Goal: Task Accomplishment & Management: Manage account settings

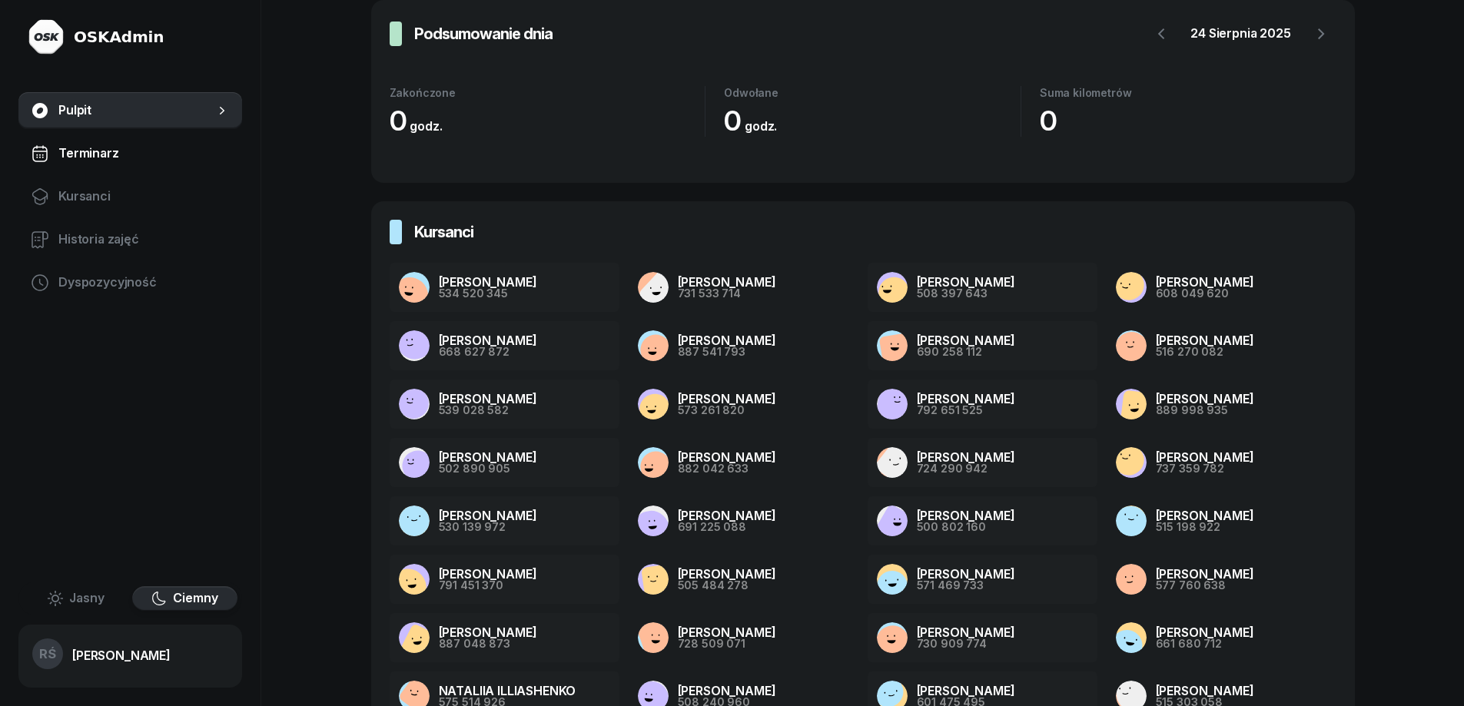
click at [70, 148] on span "Terminarz" at bounding box center [143, 154] width 171 height 20
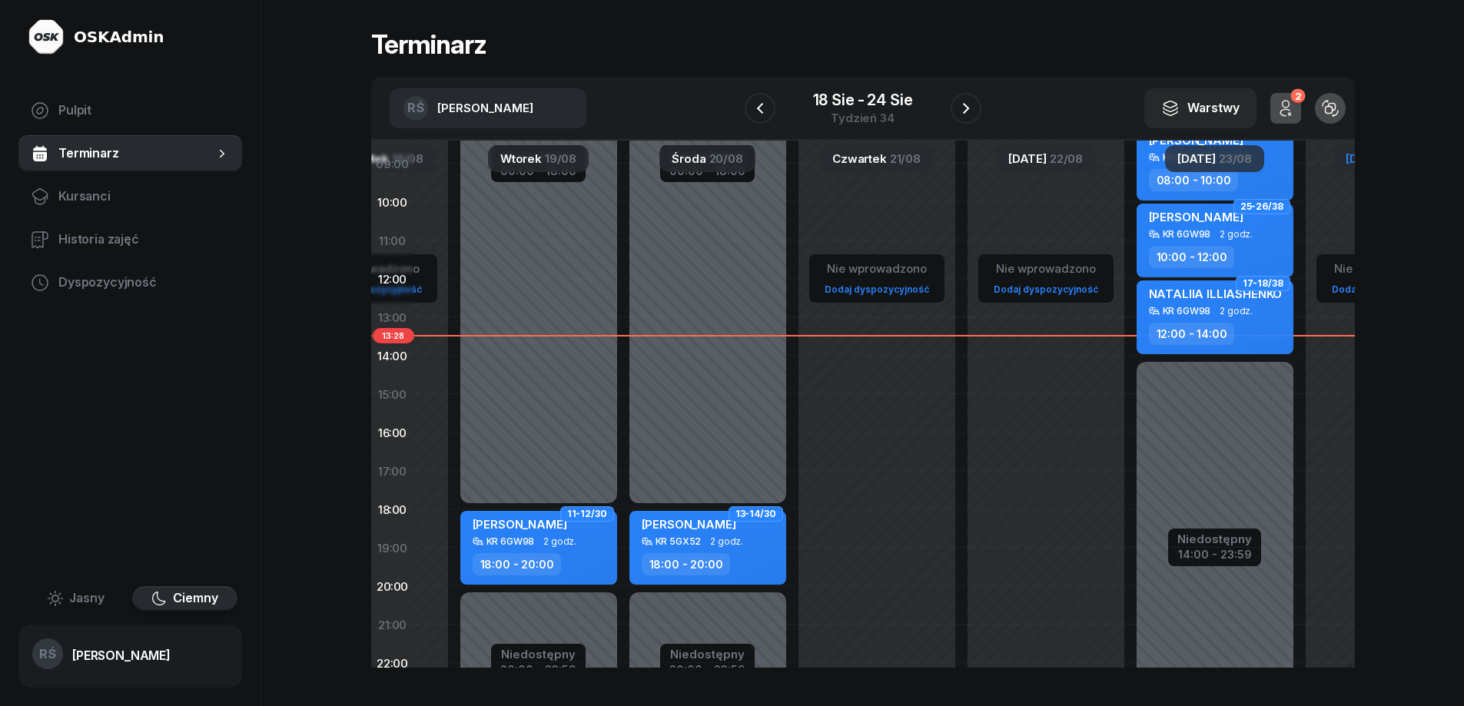
scroll to position [143, 252]
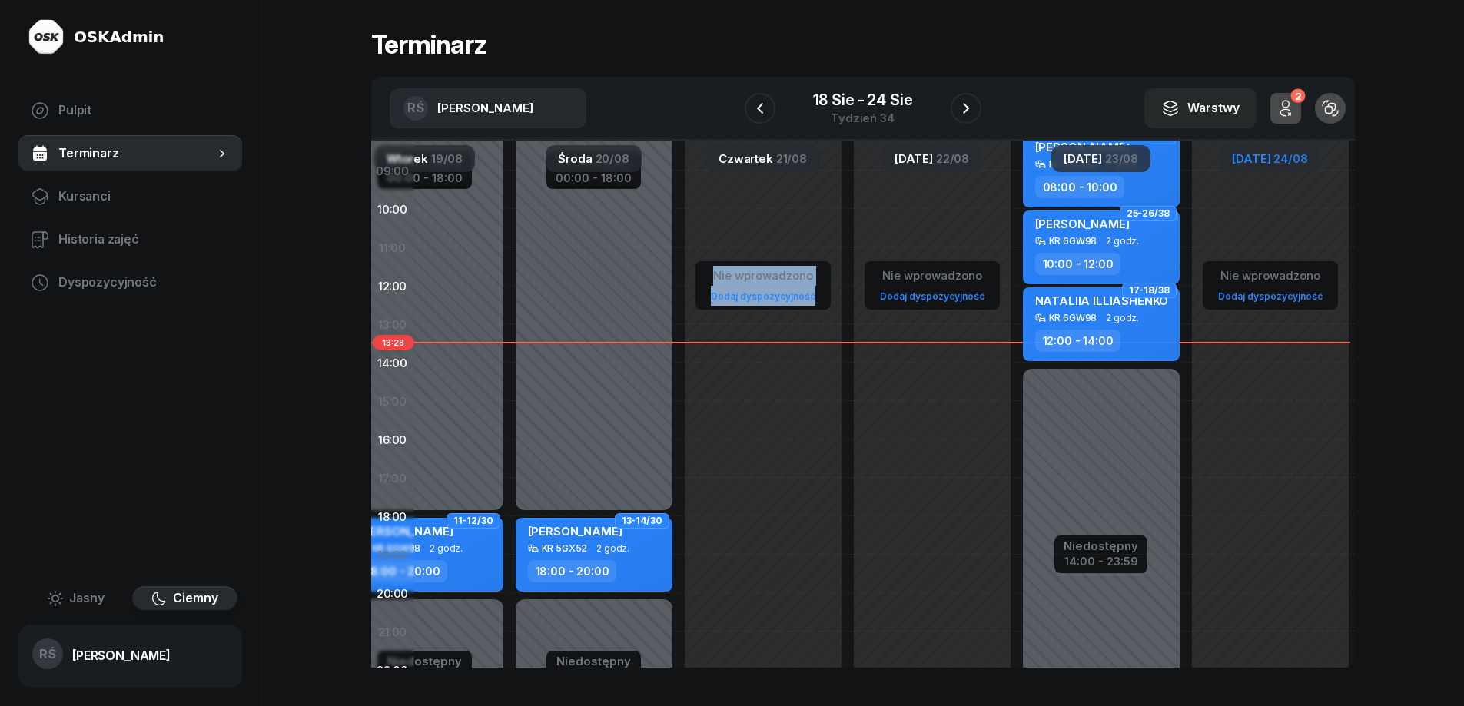
drag, startPoint x: 1040, startPoint y: 448, endPoint x: 773, endPoint y: 458, distance: 266.9
click at [773, 458] on div "Nie wprowadzono Dodaj dyspozycyjność Niedostępny 00:00 - 18:00 Niedostępny 20:0…" at bounding box center [763, 363] width 1184 height 730
drag, startPoint x: 1021, startPoint y: 444, endPoint x: 832, endPoint y: 439, distance: 189.2
click at [832, 439] on div "Nie wprowadzono Dodaj dyspozycyjność Niedostępny 00:00 - 18:00 Niedostępny 20:0…" at bounding box center [763, 362] width 1184 height 730
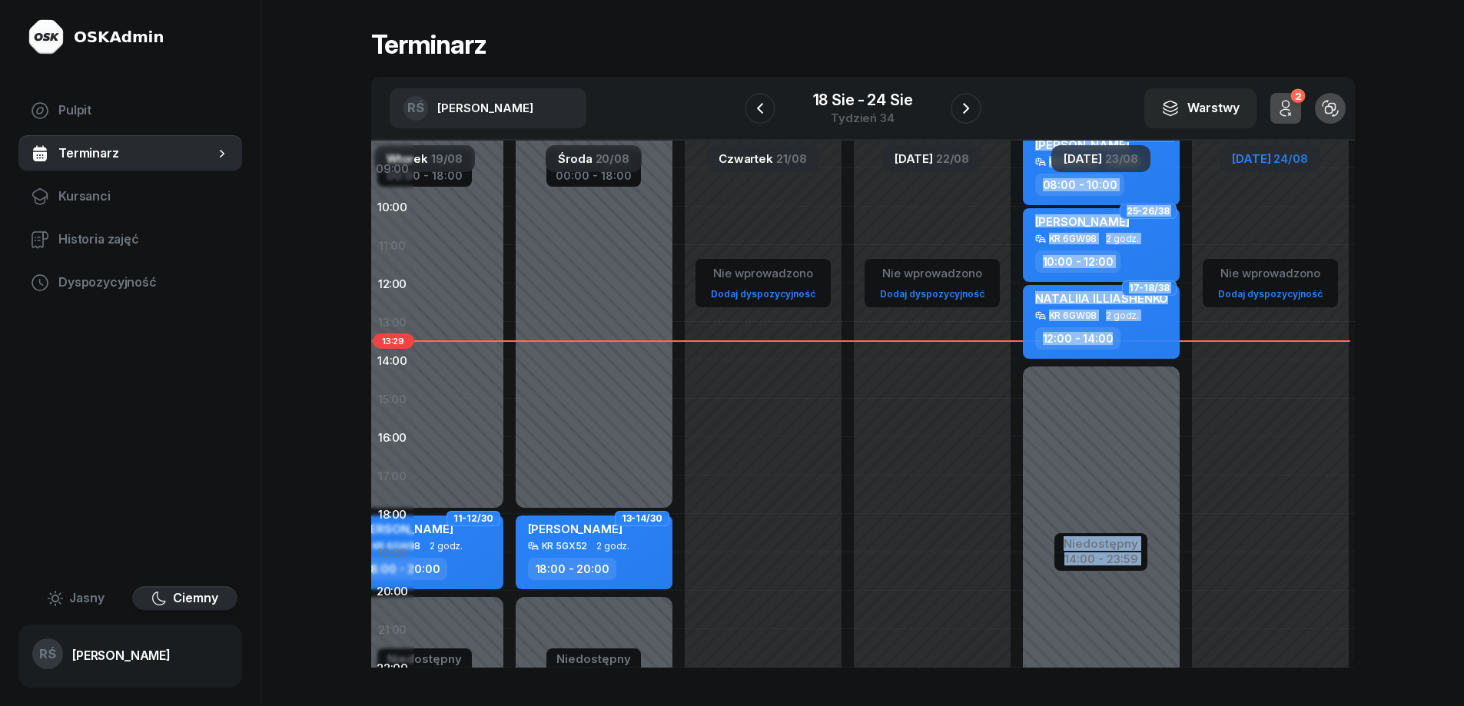
drag, startPoint x: 1270, startPoint y: 464, endPoint x: 1132, endPoint y: 467, distance: 137.6
click at [1132, 467] on div "Nie wprowadzono Dodaj dyspozycyjność Niedostępny 00:00 - 18:00 Niedostępny 20:0…" at bounding box center [763, 360] width 1184 height 730
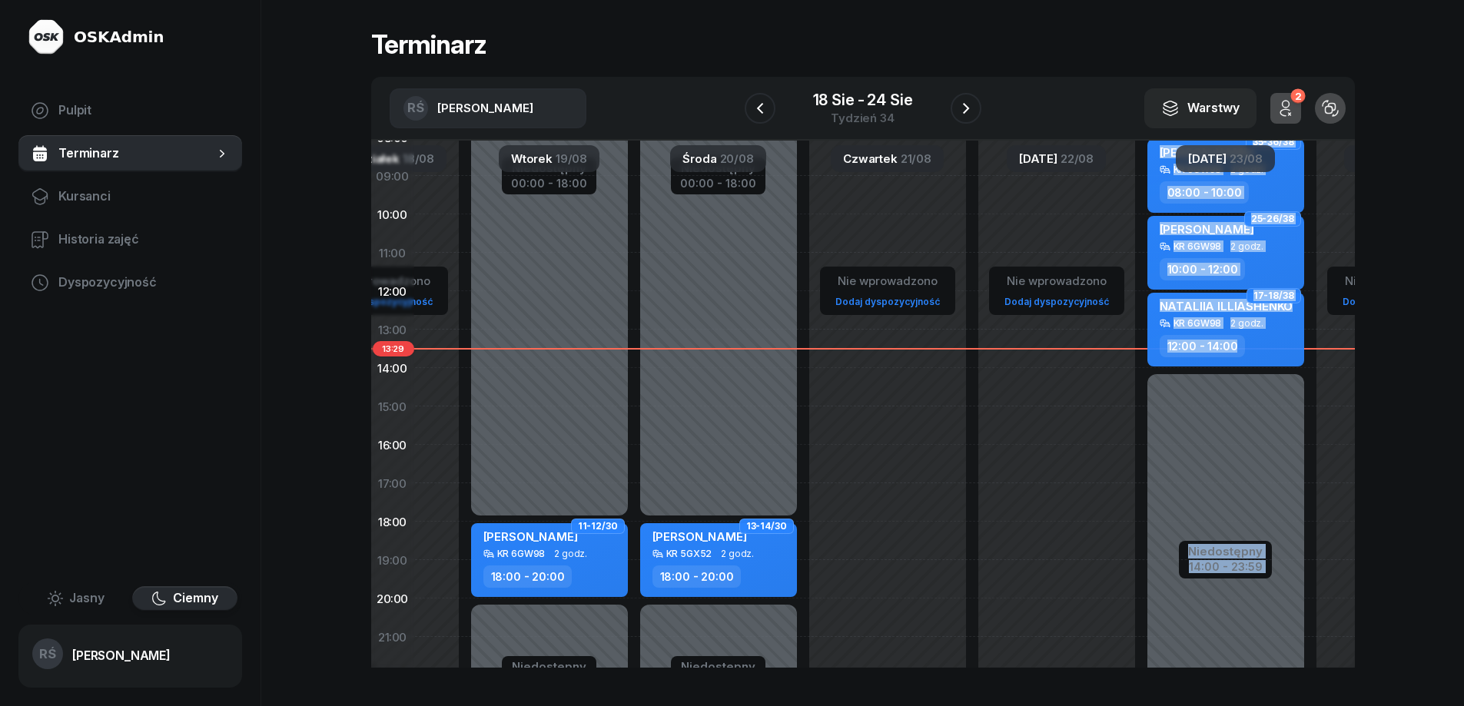
scroll to position [138, 118]
click at [962, 107] on icon "button" at bounding box center [966, 108] width 18 height 18
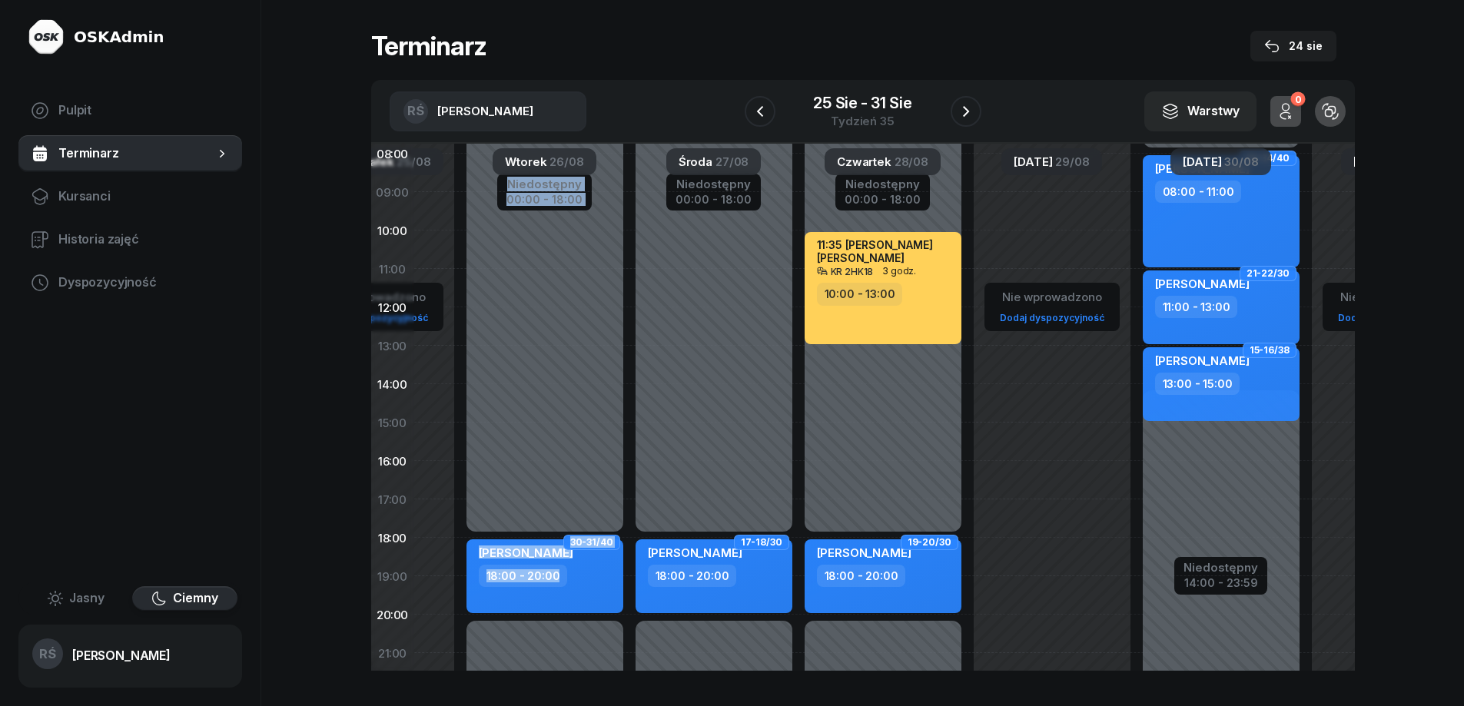
scroll to position [117, 121]
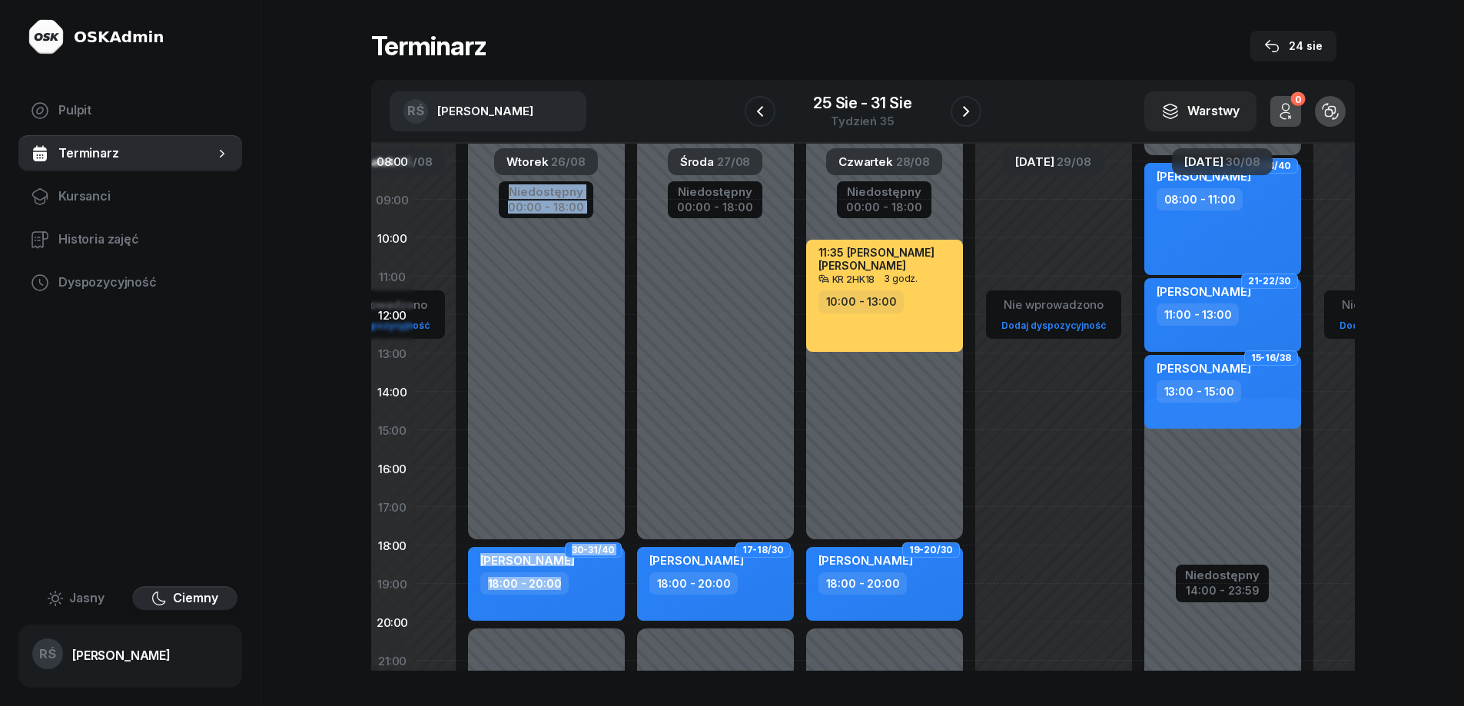
drag, startPoint x: 587, startPoint y: 356, endPoint x: 644, endPoint y: 377, distance: 61.3
click at [644, 377] on div "Nie wprowadzono Dodaj dyspozycyjność Niedostępny 00:00 - 18:00 Niedostępny 20:0…" at bounding box center [885, 392] width 1184 height 730
click at [631, 344] on div "Niedostępny 00:00 - 18:00 Niedostępny 20:00 - 23:59 30-31/40 [PERSON_NAME] 18:0…" at bounding box center [715, 430] width 169 height 730
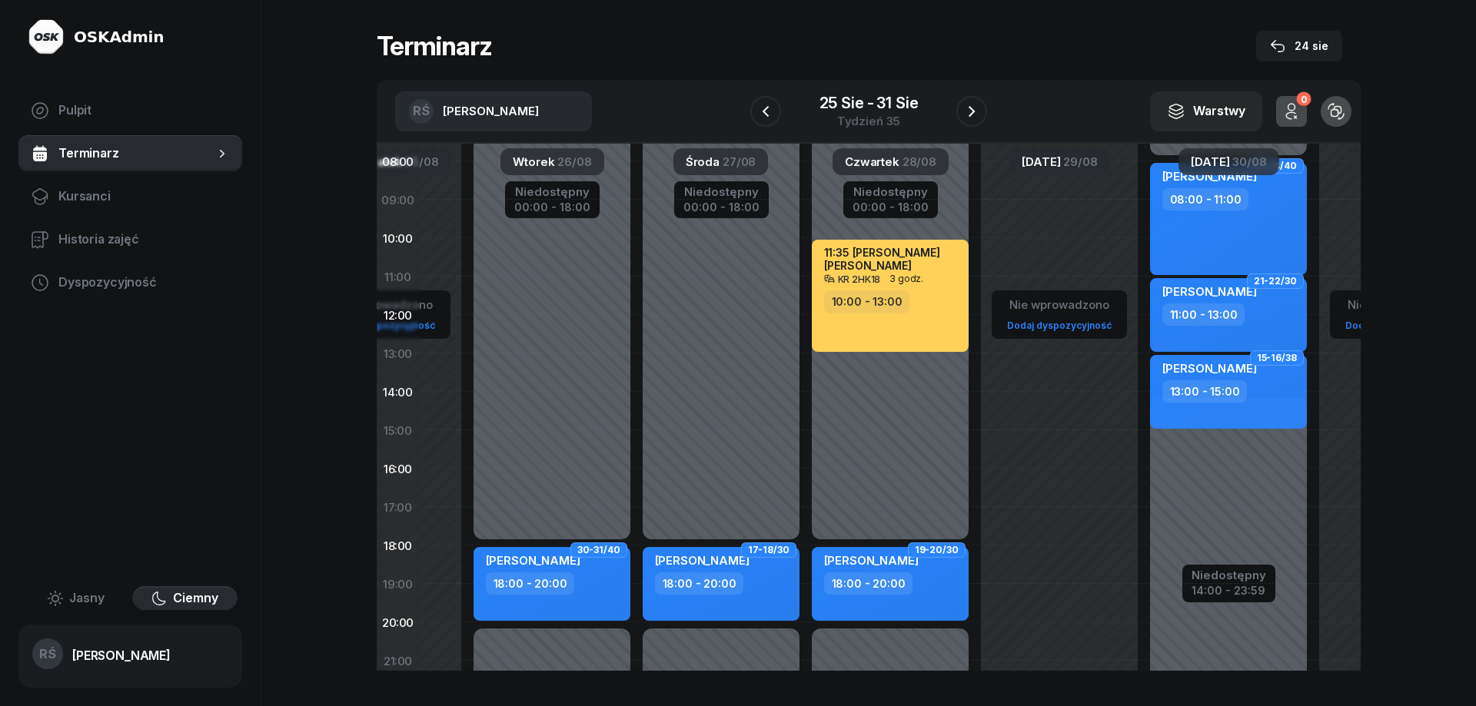
select select "12"
select select "14"
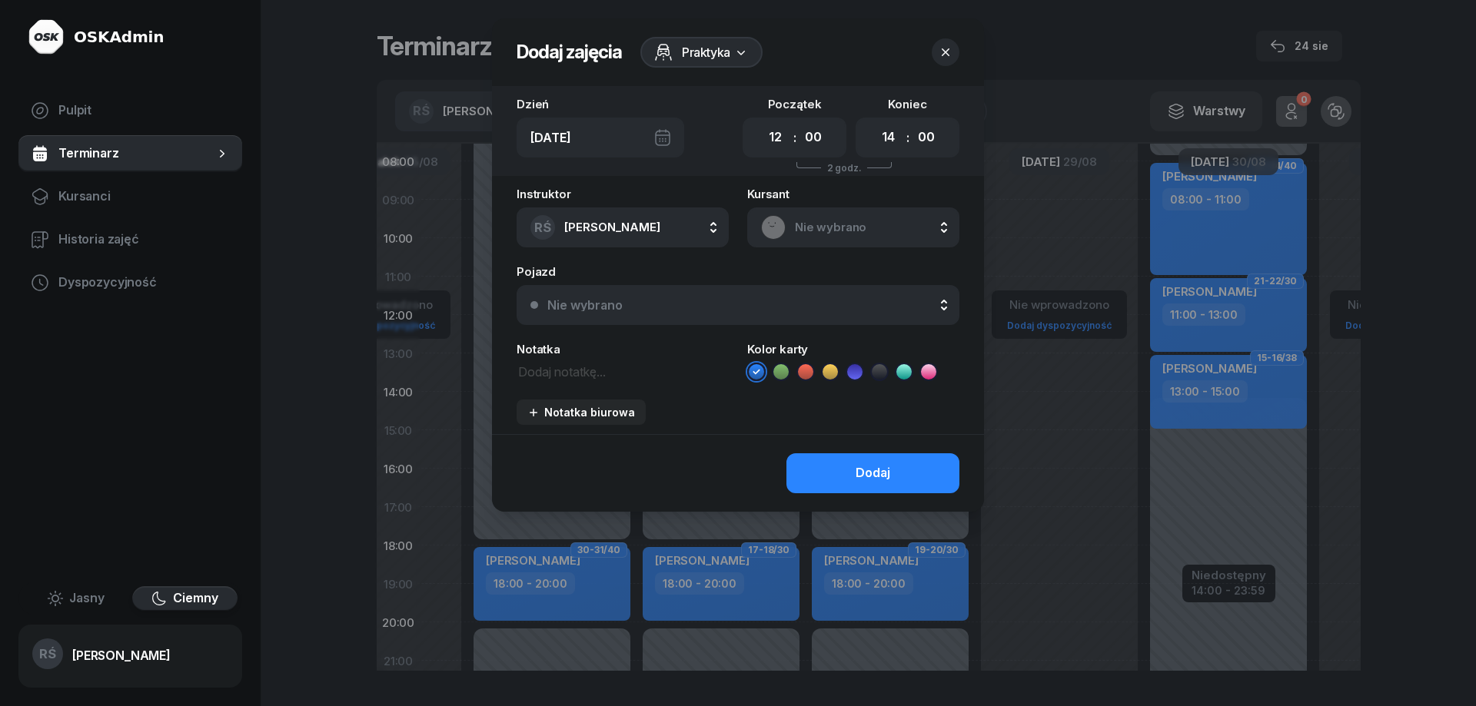
click at [1027, 522] on div at bounding box center [738, 353] width 1476 height 706
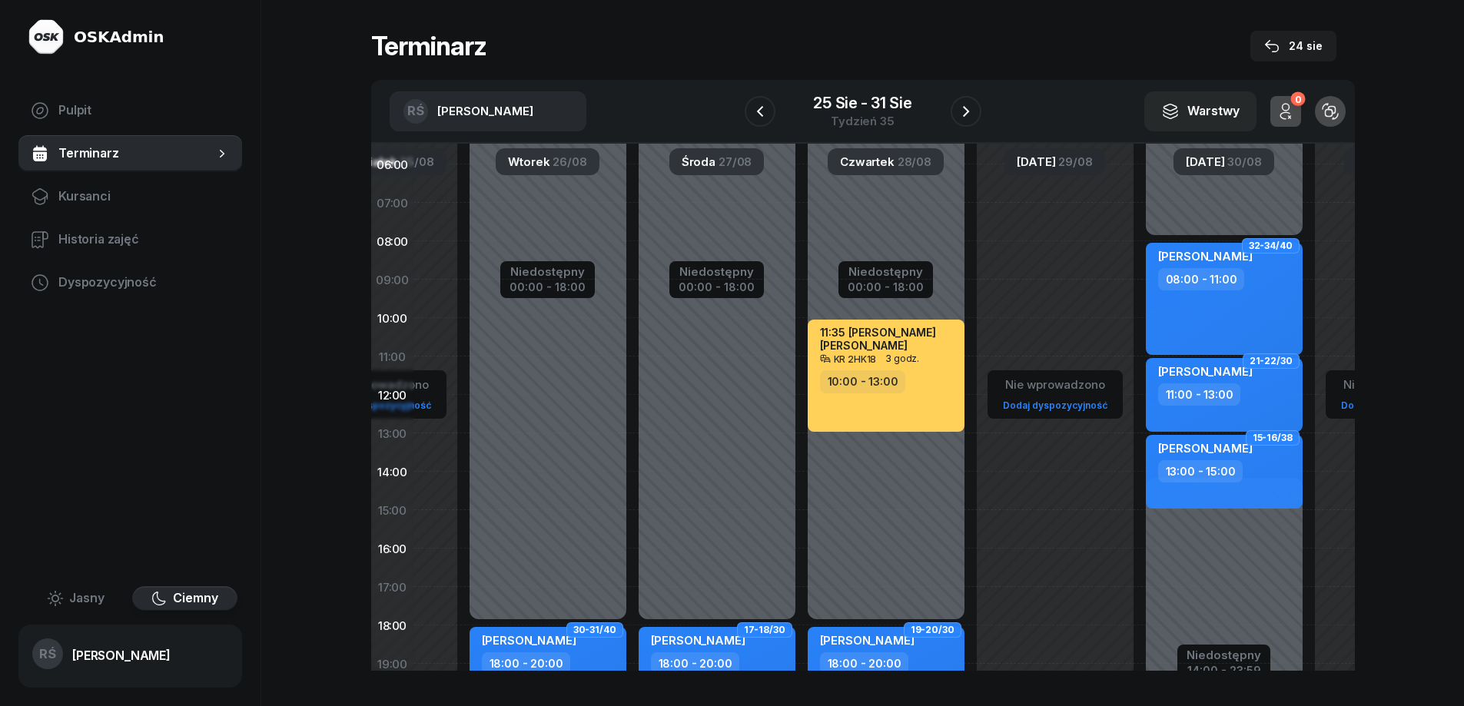
scroll to position [32, 121]
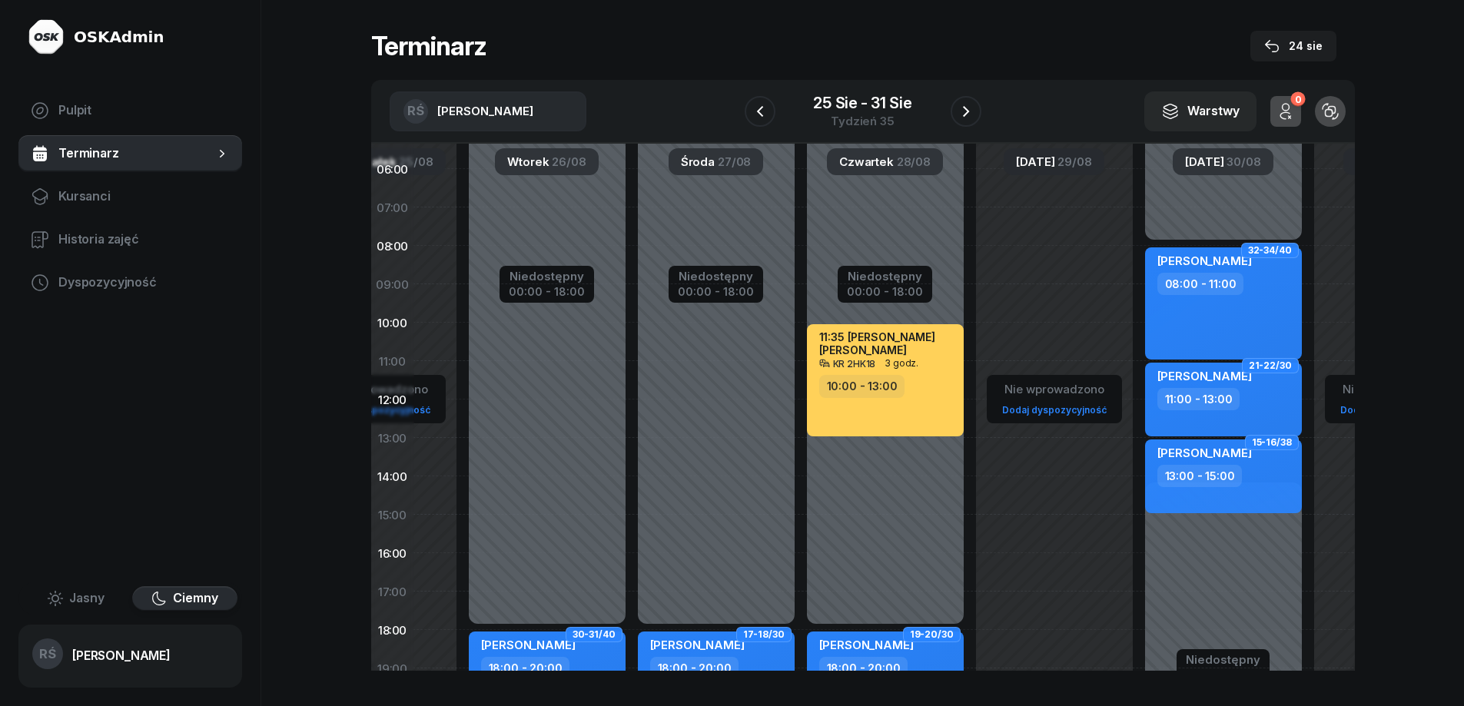
drag, startPoint x: 1056, startPoint y: 430, endPoint x: 1057, endPoint y: 515, distance: 84.6
click at [1139, 515] on div "Nie wprowadzono Dodaj dyspozycyjność" at bounding box center [1223, 515] width 169 height 730
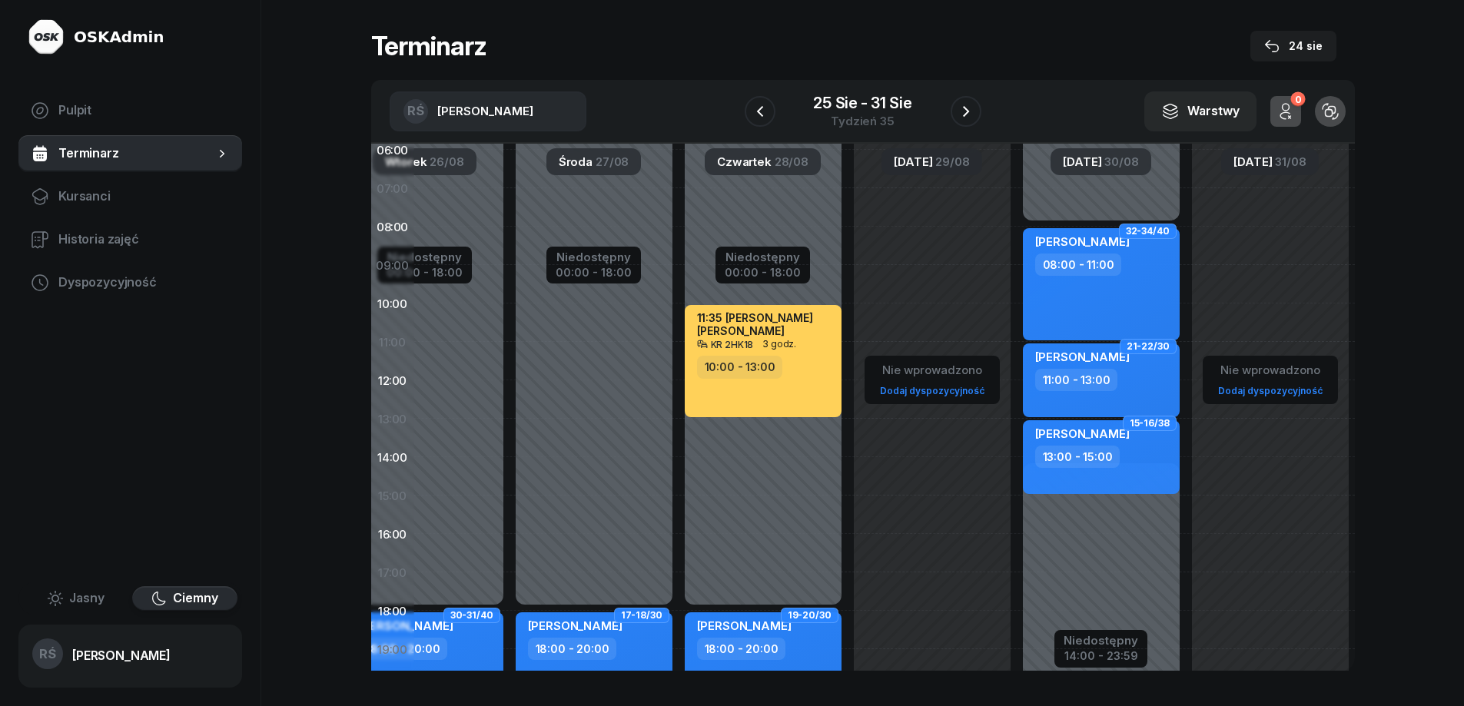
scroll to position [52, 252]
drag, startPoint x: 1043, startPoint y: 546, endPoint x: 836, endPoint y: 537, distance: 207.7
click at [1017, 527] on div "Nie wprowadzono Dodaj dyspozycyjność" at bounding box center [1101, 496] width 169 height 730
click at [965, 111] on icon "button" at bounding box center [966, 111] width 18 height 18
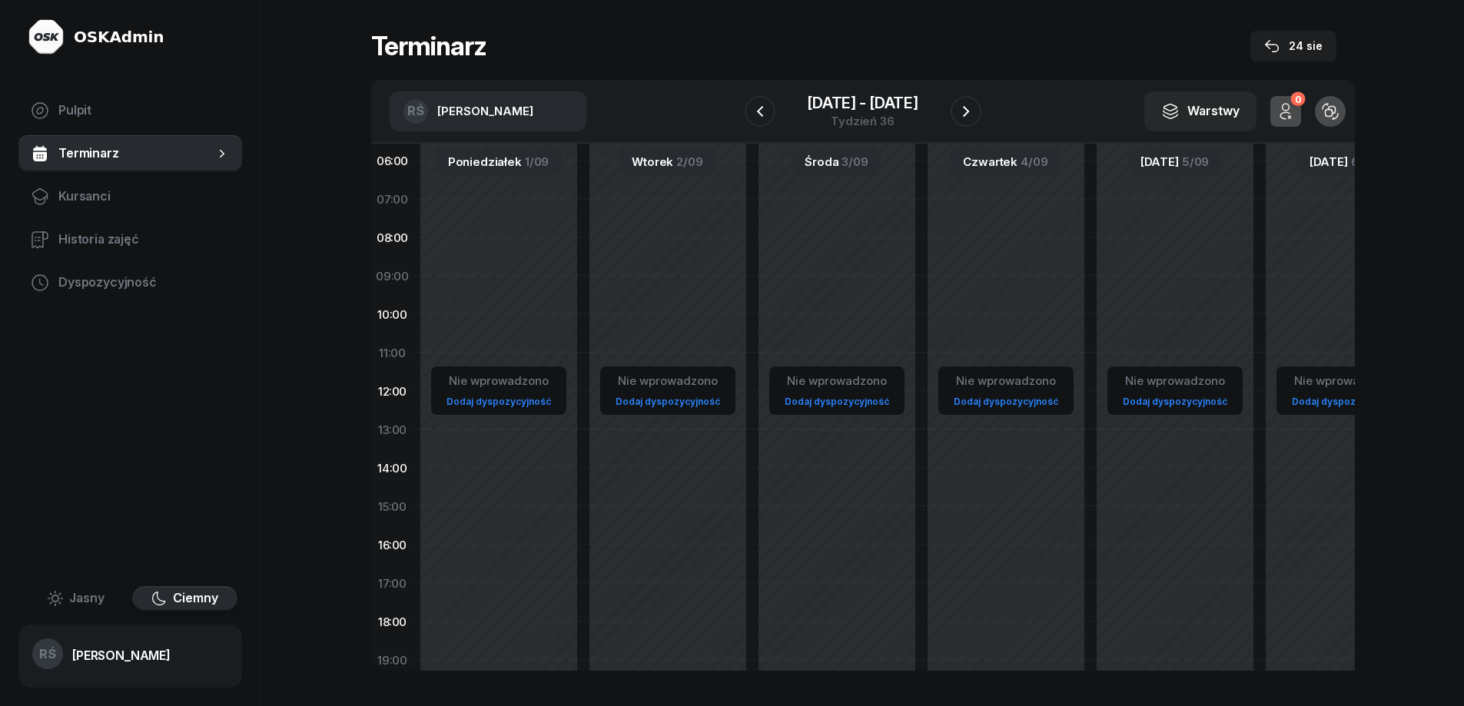
scroll to position [56, 0]
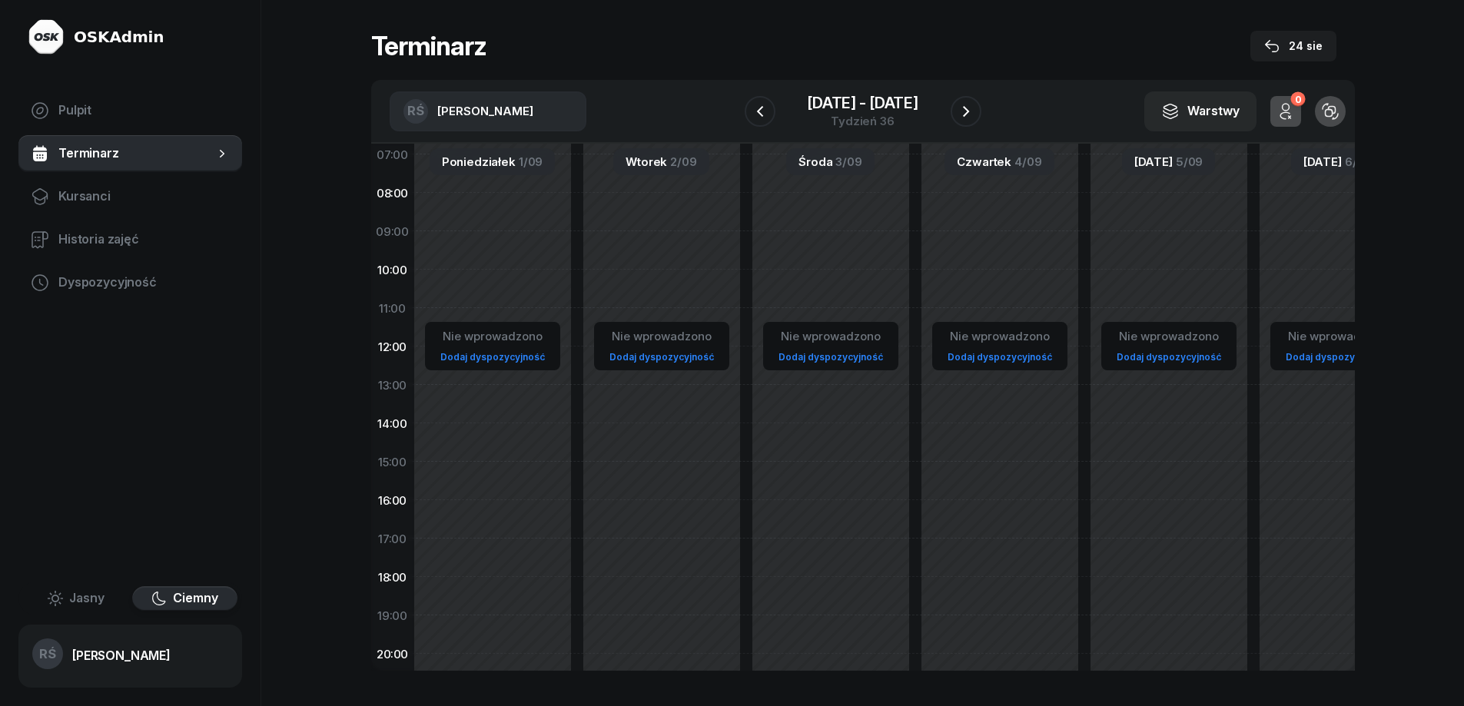
drag, startPoint x: 571, startPoint y: 257, endPoint x: 858, endPoint y: 225, distance: 288.4
click at [915, 225] on div "Nie wprowadzono Dodaj dyspozycyjność" at bounding box center [999, 462] width 169 height 730
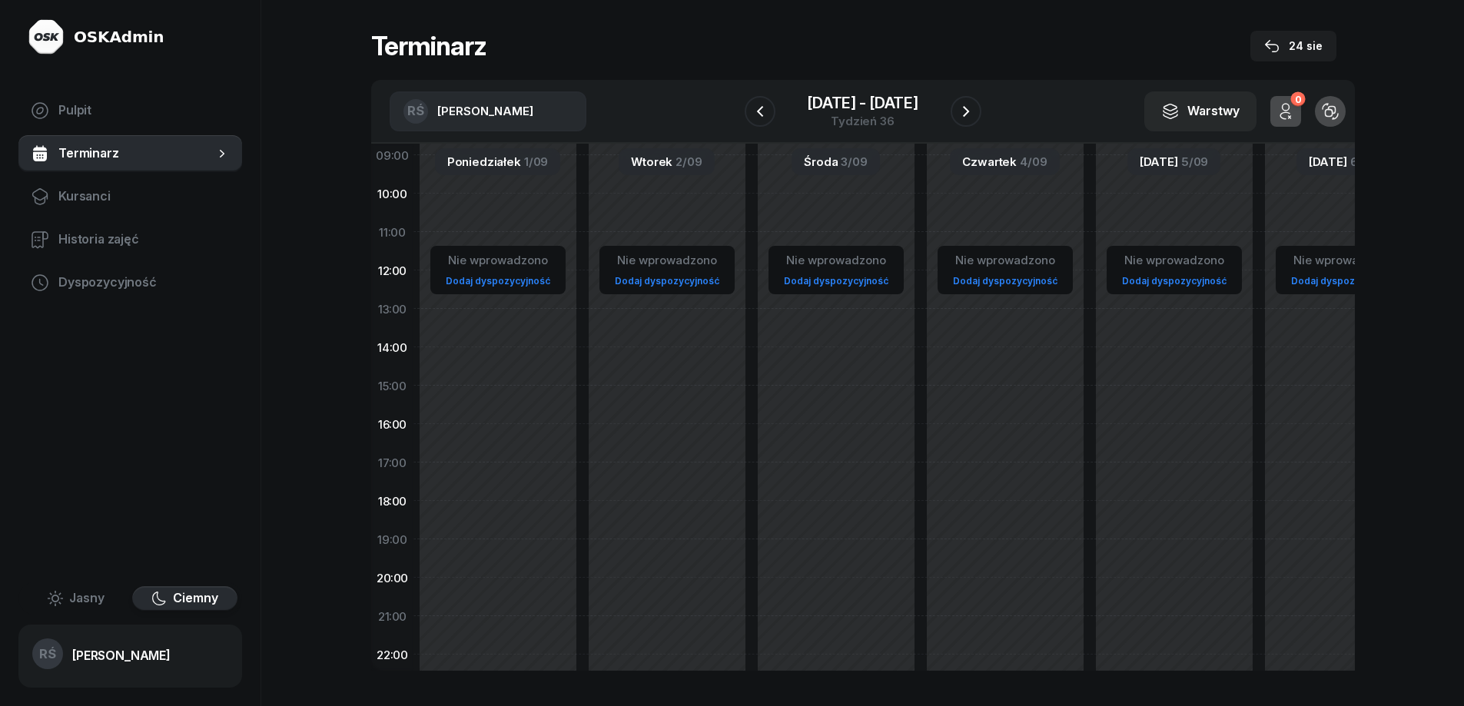
scroll to position [167, 0]
drag, startPoint x: 497, startPoint y: 490, endPoint x: 504, endPoint y: 409, distance: 81.0
click at [583, 409] on div "Nie wprowadzono Dodaj dyspozycyjność" at bounding box center [667, 380] width 169 height 730
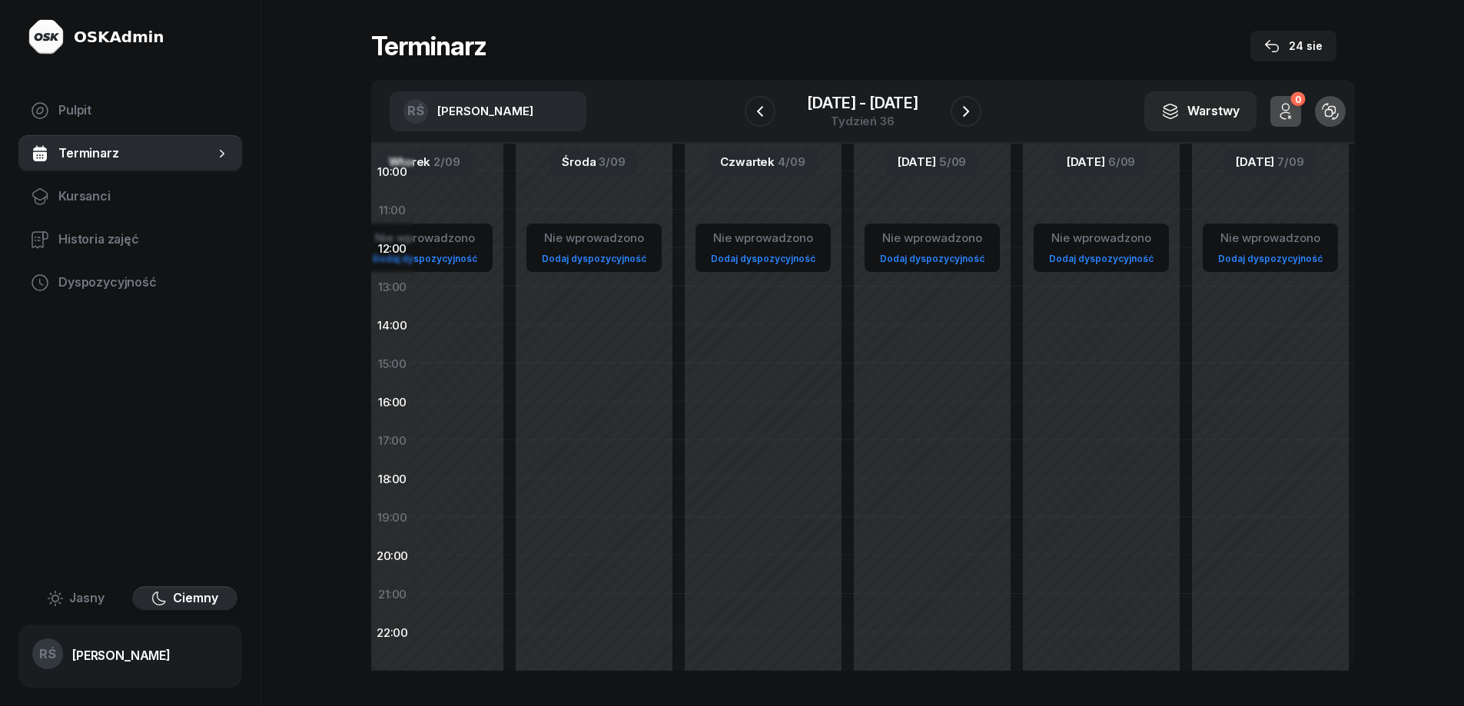
scroll to position [185, 252]
drag, startPoint x: 1171, startPoint y: 491, endPoint x: 872, endPoint y: 473, distance: 298.8
click at [1017, 473] on div "Nie wprowadzono Dodaj dyspozycyjność" at bounding box center [1101, 362] width 169 height 730
click at [79, 105] on span "Pulpit" at bounding box center [143, 111] width 171 height 20
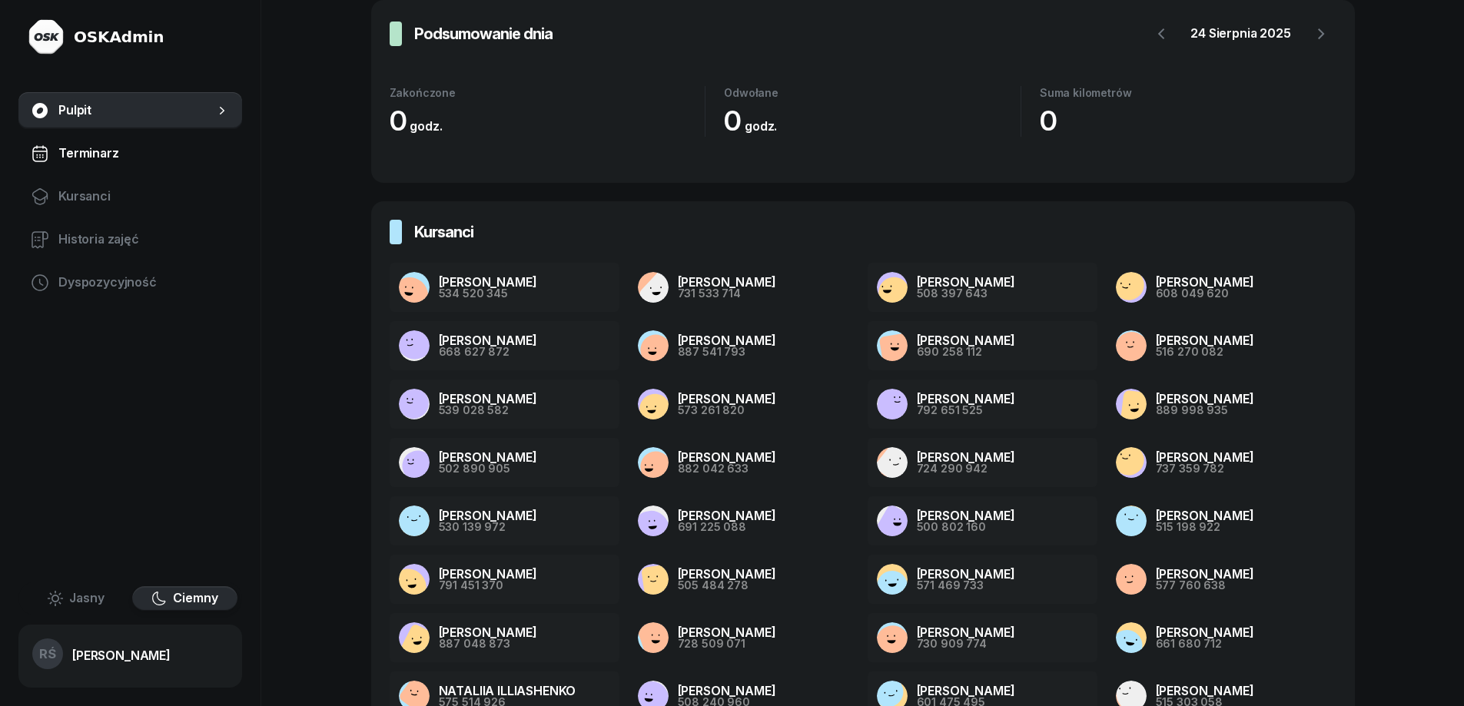
click at [92, 148] on span "Terminarz" at bounding box center [143, 154] width 171 height 20
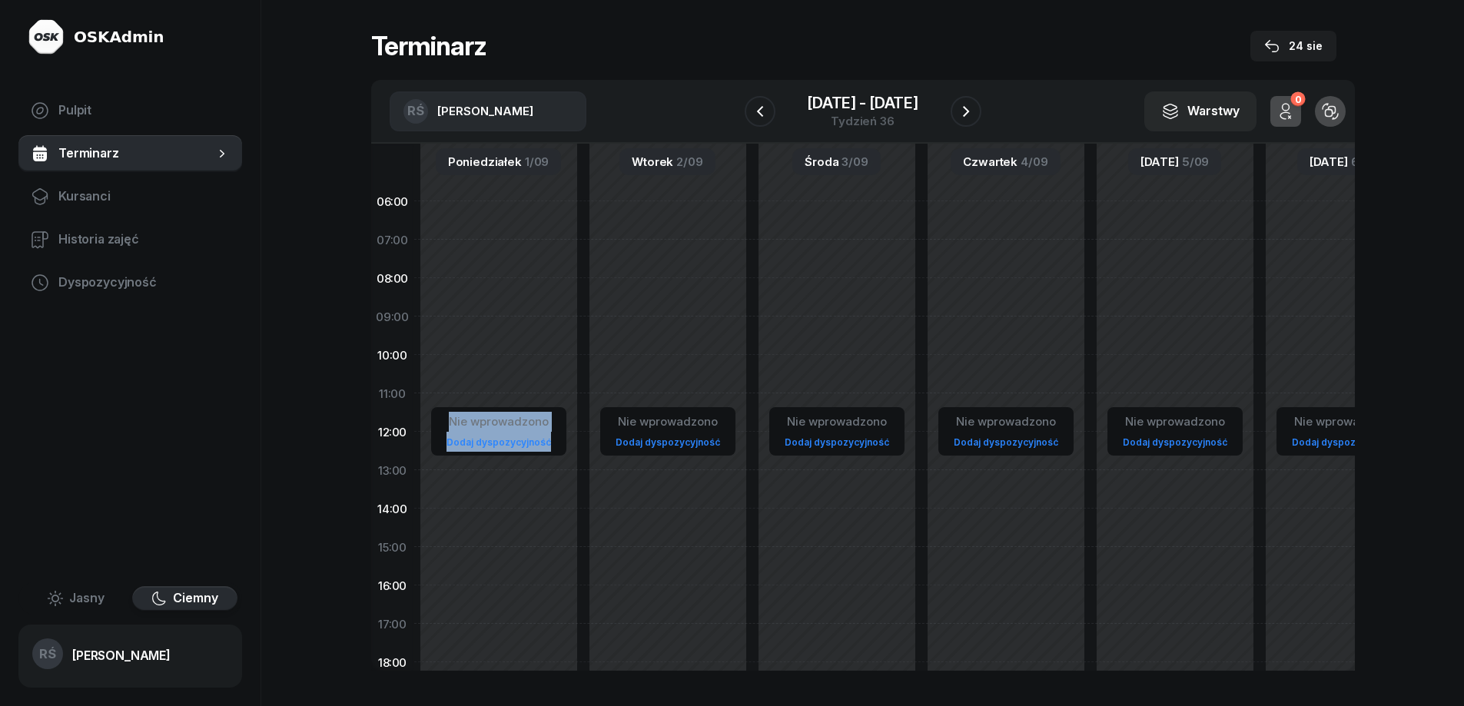
drag, startPoint x: 567, startPoint y: 306, endPoint x: 735, endPoint y: 315, distance: 167.8
click at [737, 314] on div "Nie wprowadzono Dodaj dyspozycyjność Nie wprowadzono Dodaj dyspozycyjność Nie w…" at bounding box center [1006, 509] width 1184 height 730
click at [759, 112] on icon "button" at bounding box center [759, 110] width 6 height 11
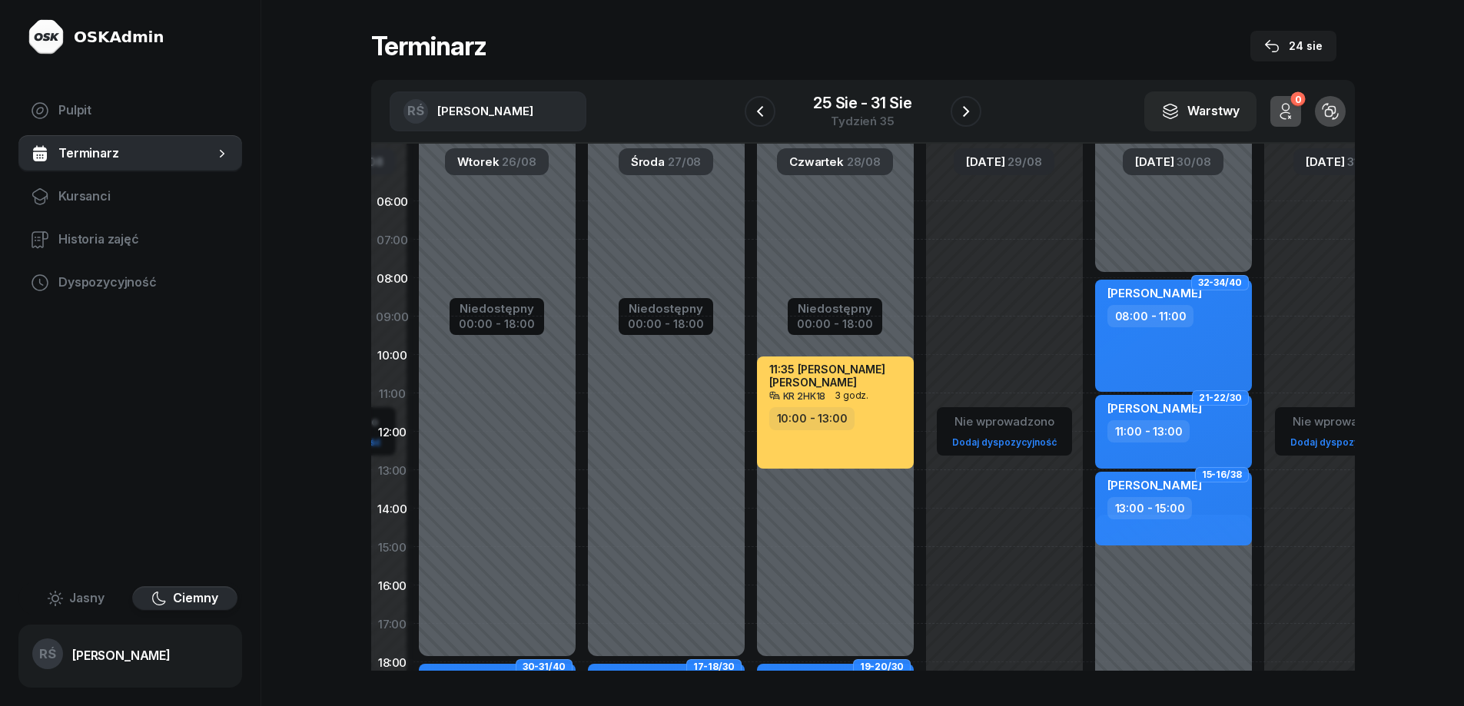
scroll to position [1, 211]
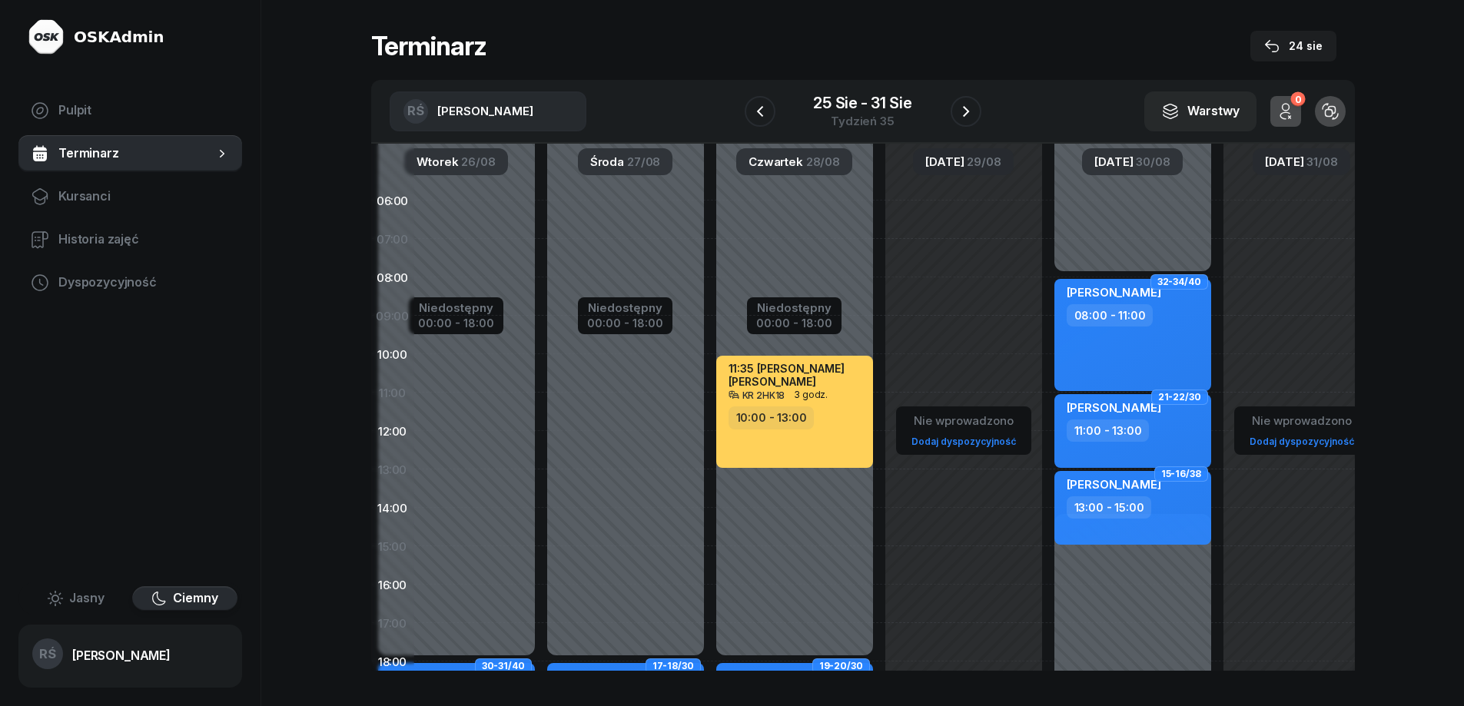
drag, startPoint x: 1158, startPoint y: 301, endPoint x: 961, endPoint y: 302, distance: 197.6
click at [1048, 302] on div "Nie wprowadzono Dodaj dyspozycyjność" at bounding box center [1132, 546] width 169 height 730
click at [1114, 301] on div "[PERSON_NAME]" at bounding box center [1114, 294] width 95 height 19
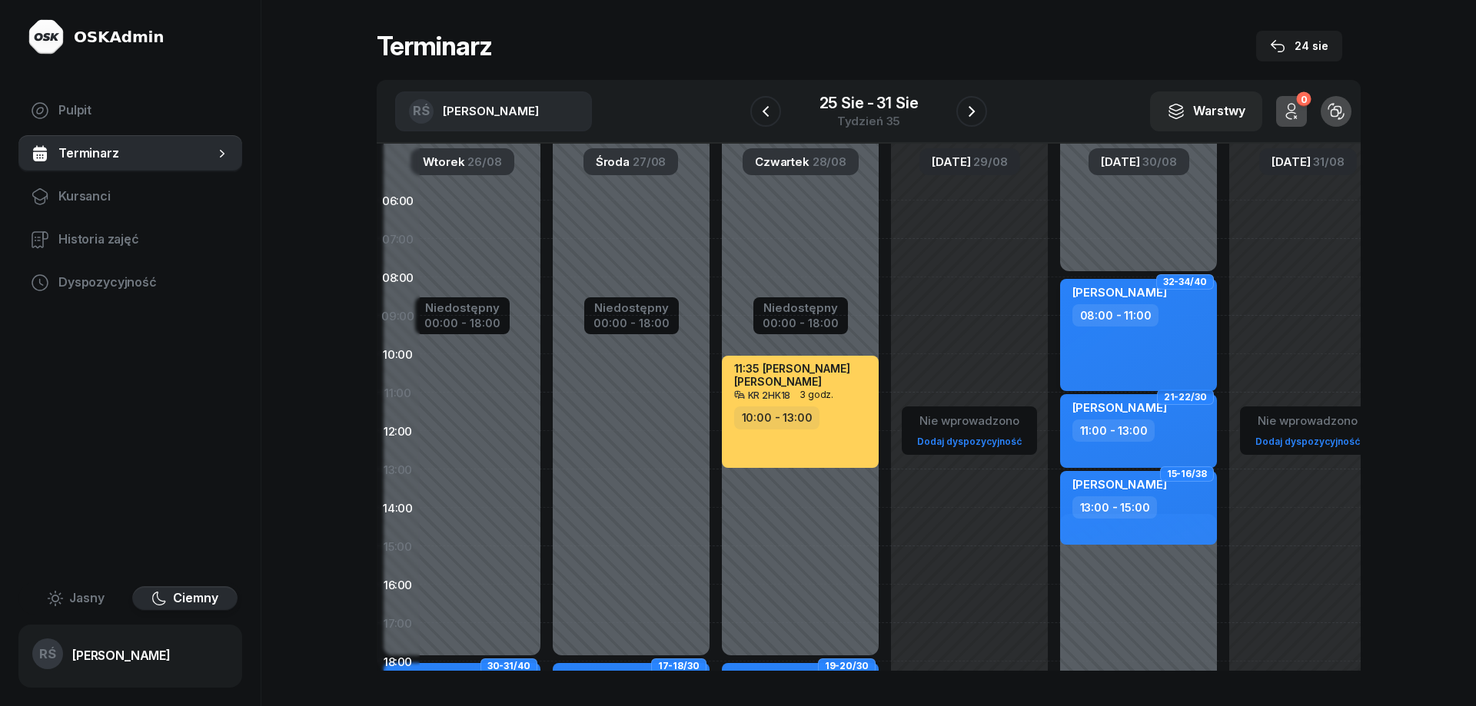
select select "08"
select select "11"
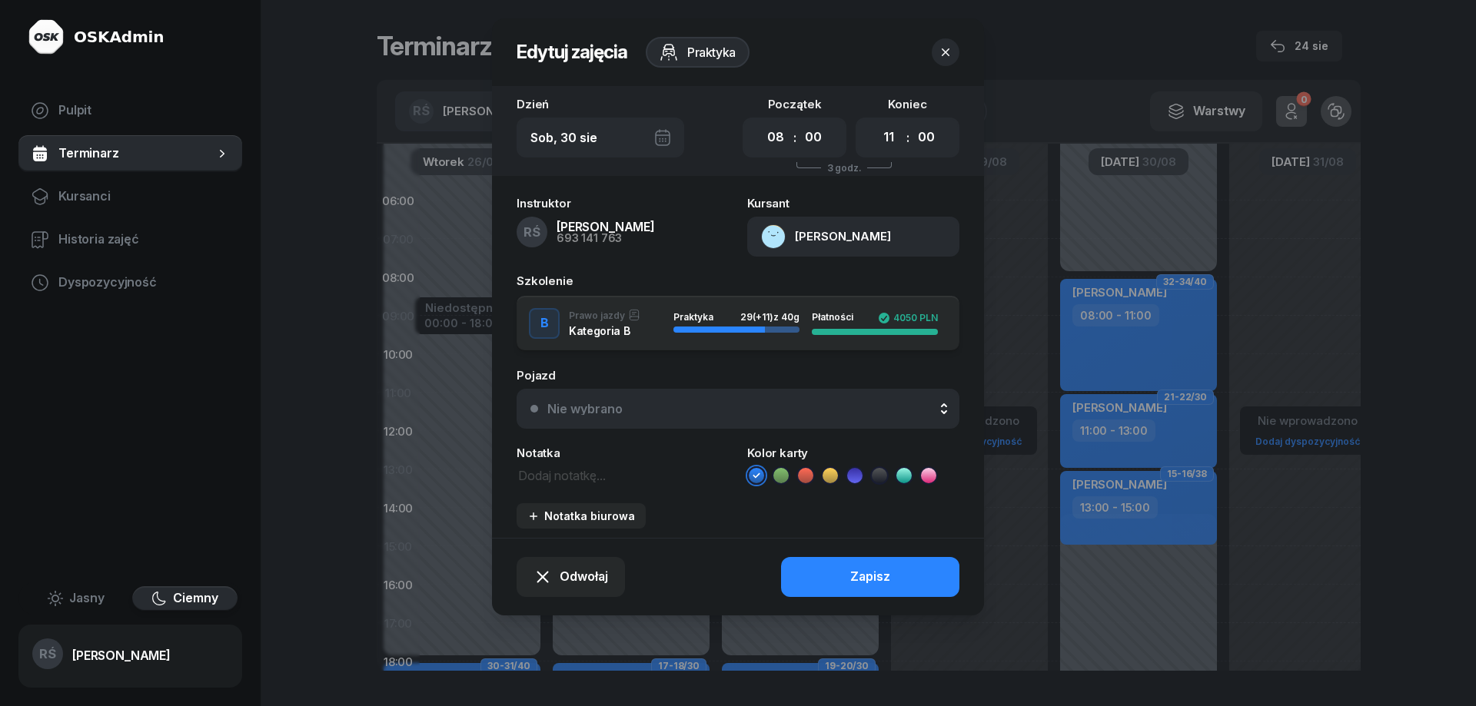
click at [875, 234] on button "[PERSON_NAME]" at bounding box center [853, 237] width 212 height 40
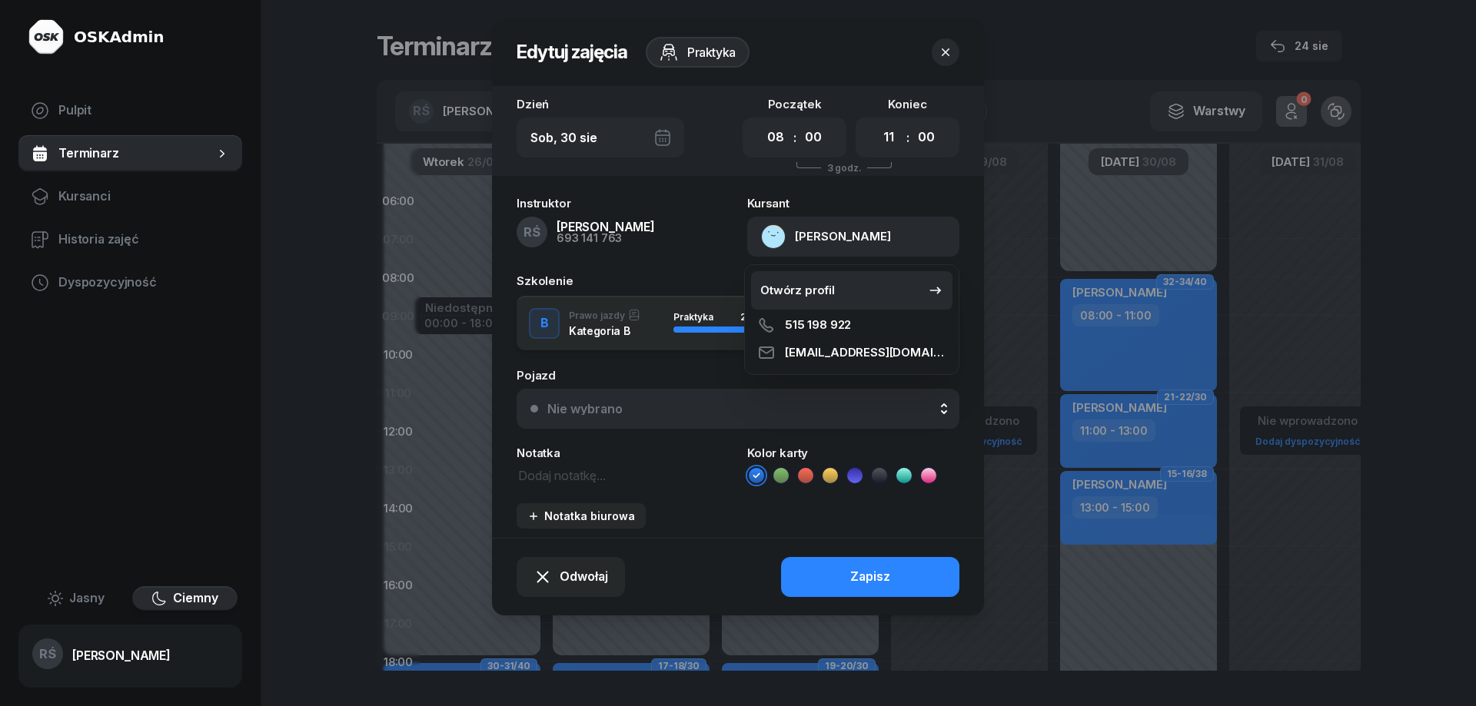
click at [932, 289] on icon at bounding box center [935, 290] width 15 height 15
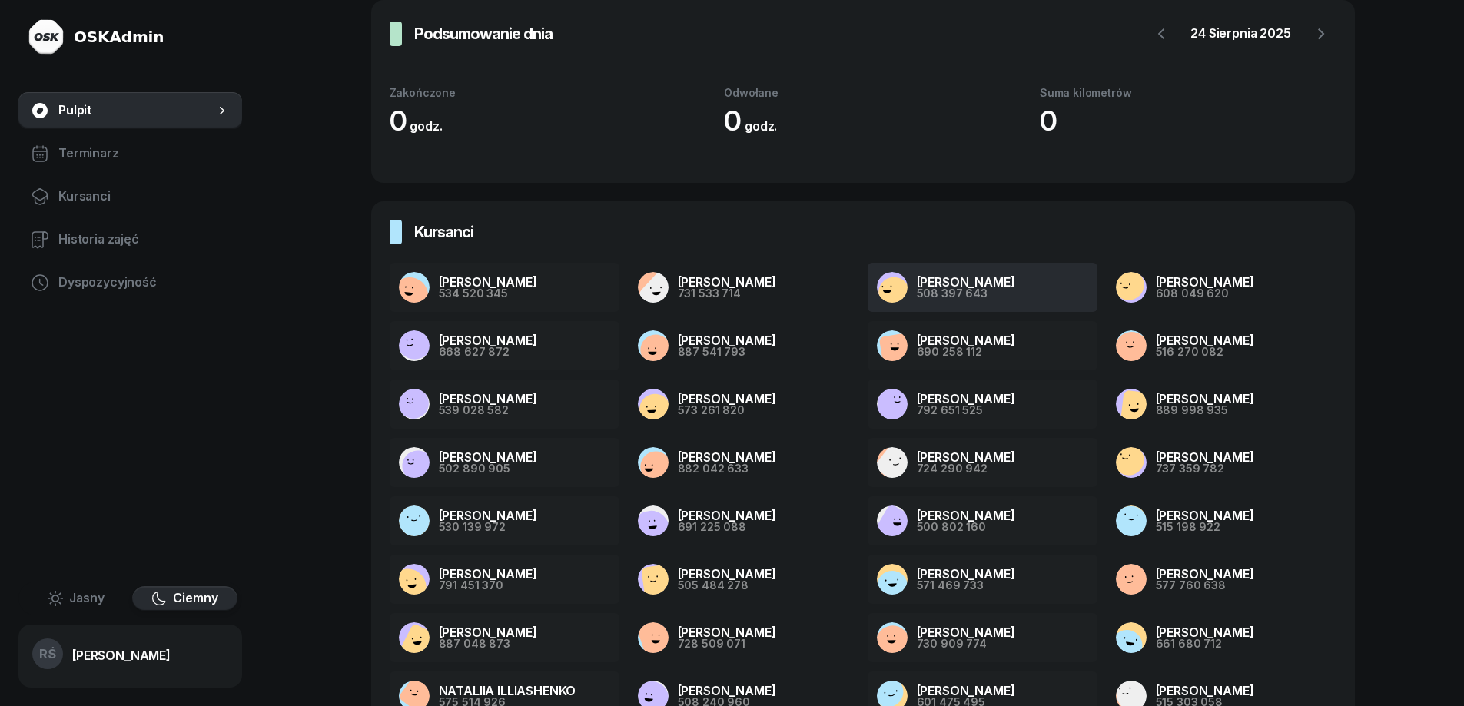
click at [929, 284] on div "[PERSON_NAME]" at bounding box center [966, 282] width 98 height 12
click at [79, 151] on span "Terminarz" at bounding box center [143, 154] width 171 height 20
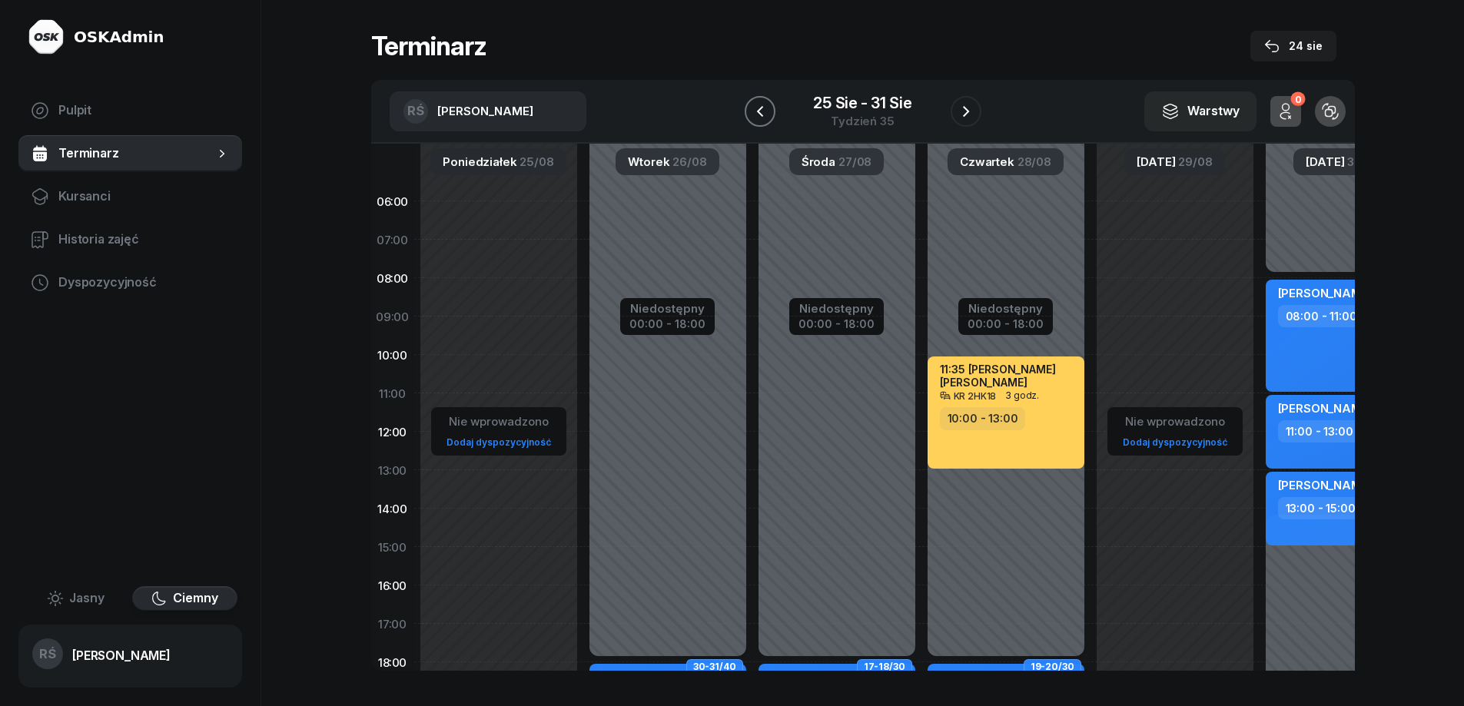
click at [763, 105] on icon "button" at bounding box center [760, 111] width 18 height 18
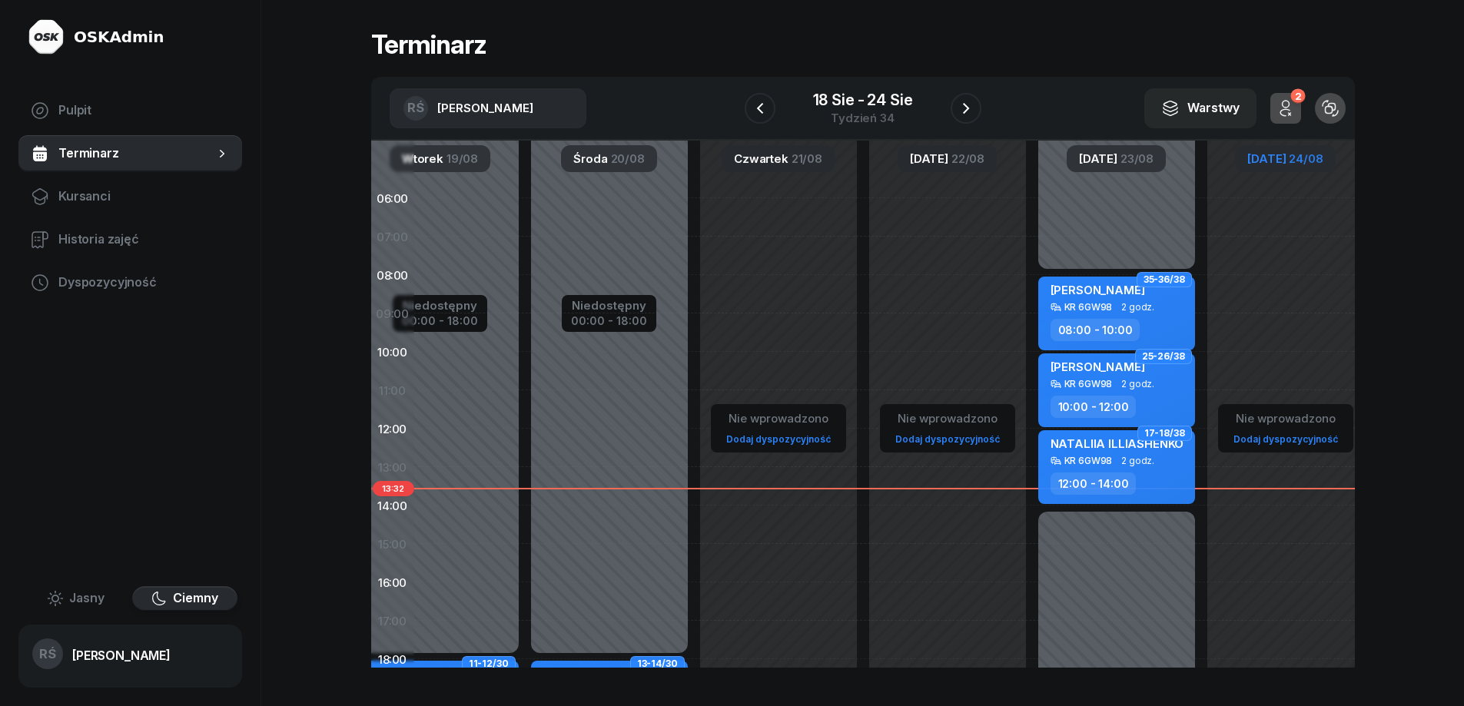
scroll to position [0, 230]
drag, startPoint x: 1165, startPoint y: 304, endPoint x: 935, endPoint y: 308, distance: 229.9
click at [1030, 308] on div "Nie wprowadzono Dodaj dyspozycyjność" at bounding box center [1114, 544] width 169 height 730
click at [1104, 449] on span "NATALIIA ILLIASHENKO" at bounding box center [1115, 444] width 134 height 15
click at [1088, 300] on div "[PERSON_NAME]" at bounding box center [1095, 292] width 95 height 19
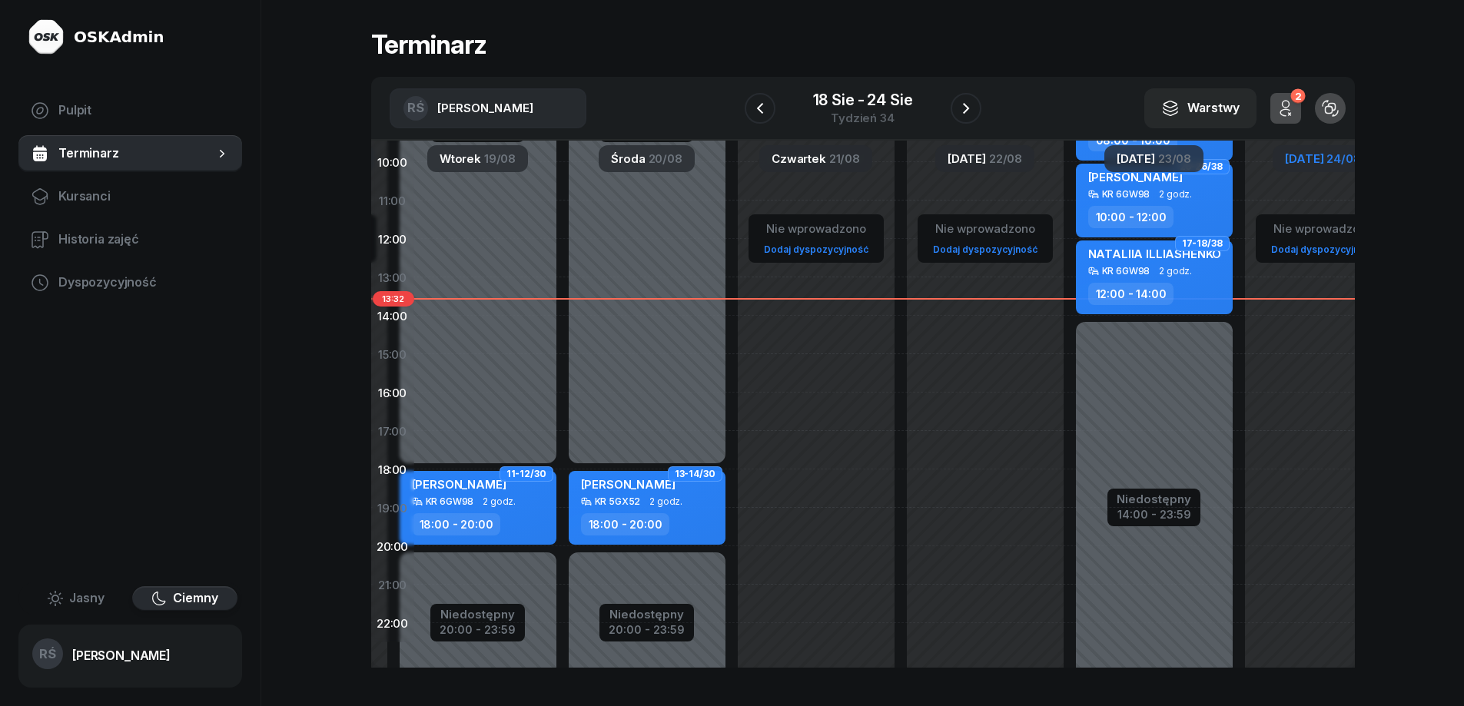
scroll to position [198, 190]
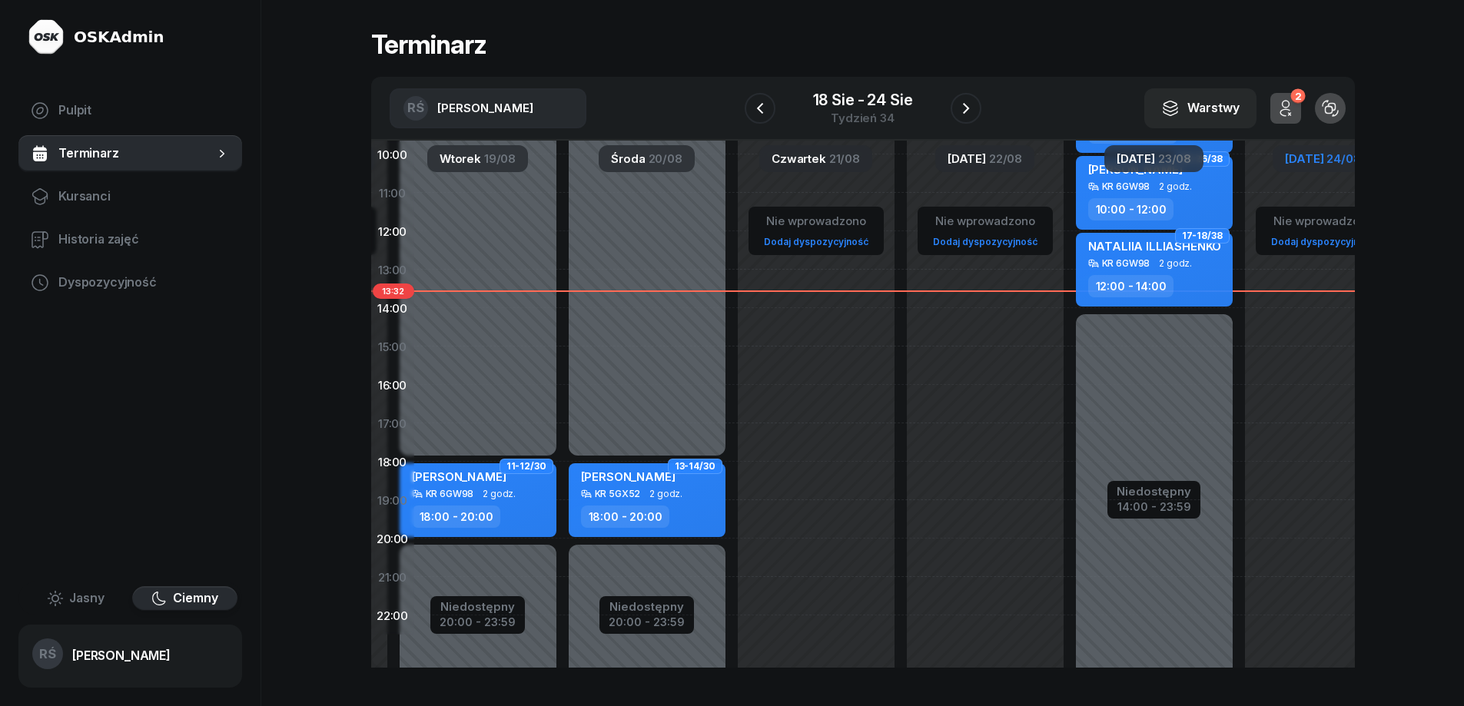
drag, startPoint x: 786, startPoint y: 556, endPoint x: 824, endPoint y: 367, distance: 193.0
click at [901, 365] on div "Nie wprowadzono Dodaj dyspozycyjność 28-29/40 kursant odwołał [PERSON_NAME] 18:…" at bounding box center [985, 347] width 169 height 730
click at [636, 493] on div "KR 5GX52" at bounding box center [618, 494] width 46 height 10
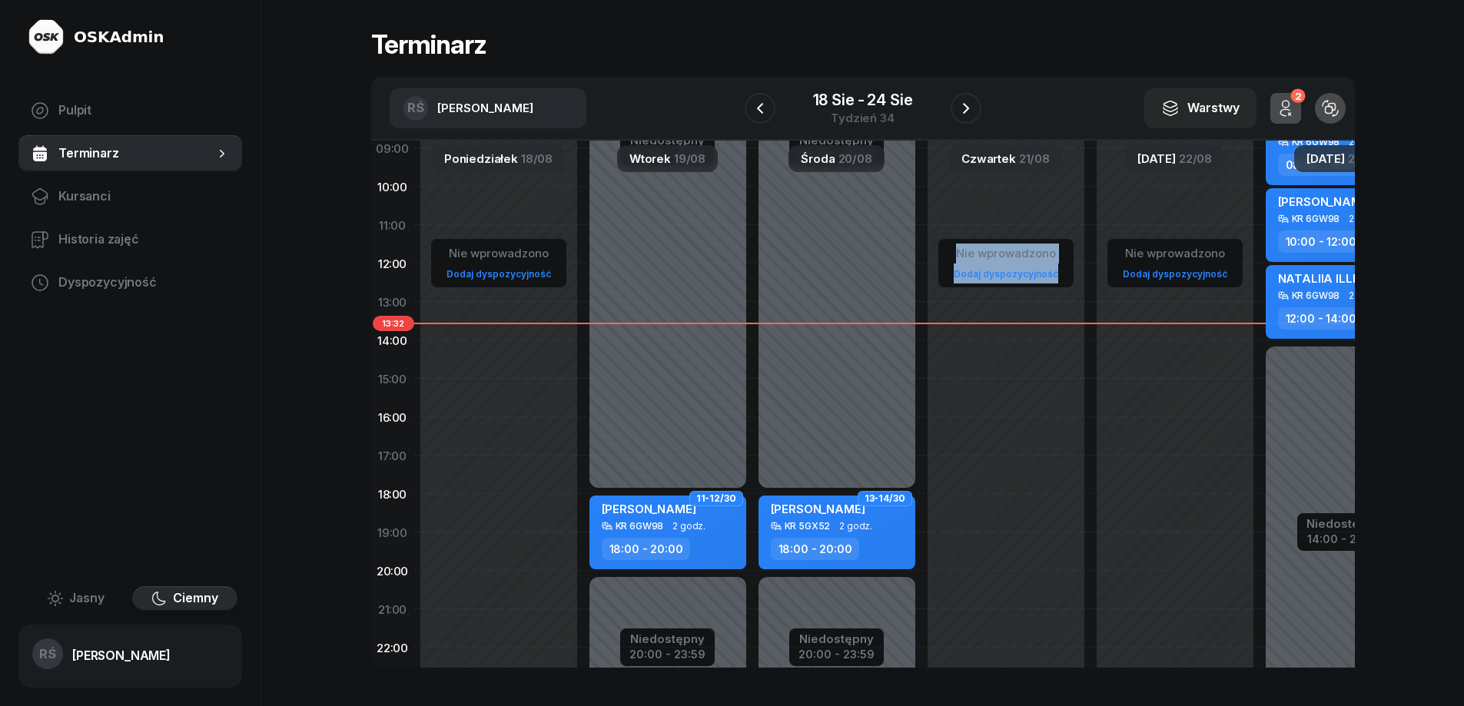
scroll to position [166, 0]
drag, startPoint x: 835, startPoint y: 457, endPoint x: 1148, endPoint y: 489, distance: 314.4
click at [1148, 489] on div "Nie wprowadzono Dodaj dyspozycyjność Niedostępny 00:00 - 18:00 Niedostępny 20:0…" at bounding box center [1006, 340] width 1184 height 730
click at [1091, 456] on div "Nie wprowadzono Dodaj dyspozycyjność 28-29/40 kursant odwołał [PERSON_NAME] 18:…" at bounding box center [1175, 378] width 169 height 730
click at [760, 108] on icon "button" at bounding box center [760, 108] width 18 height 18
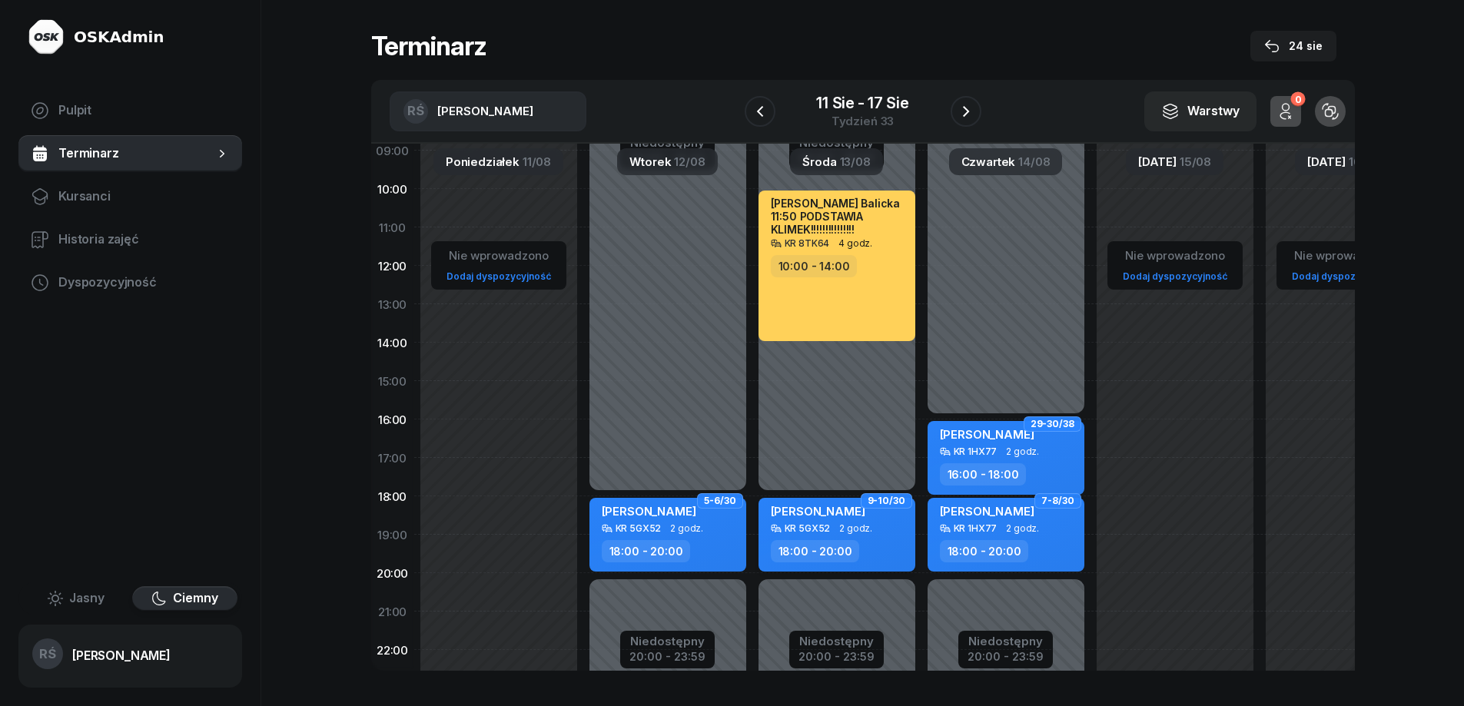
click at [828, 534] on div "[PERSON_NAME] KR 5GX52 2 godz. 18:00 - 20:00" at bounding box center [837, 535] width 157 height 74
click at [965, 451] on div "KR 1HX77" at bounding box center [976, 452] width 44 height 10
click at [972, 527] on div "KR 1HX77" at bounding box center [976, 528] width 44 height 10
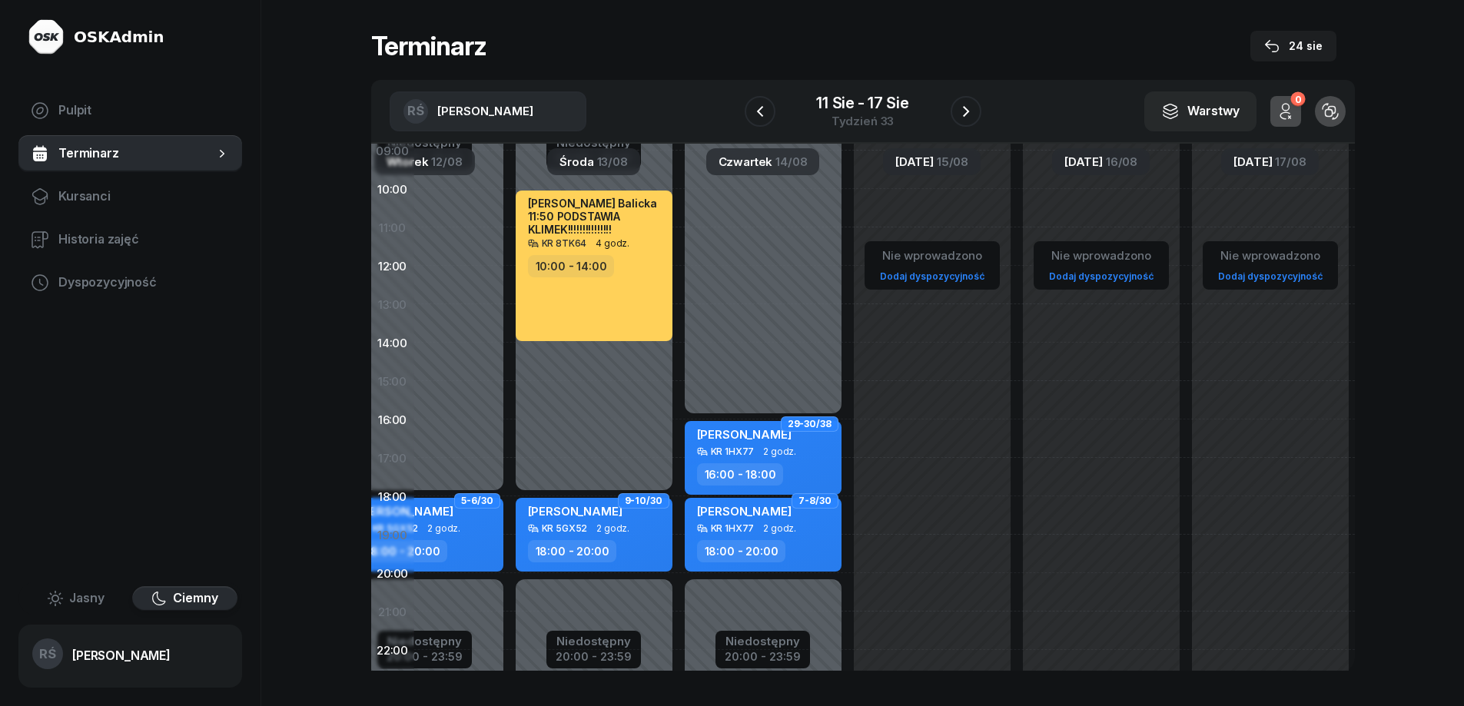
scroll to position [253, 252]
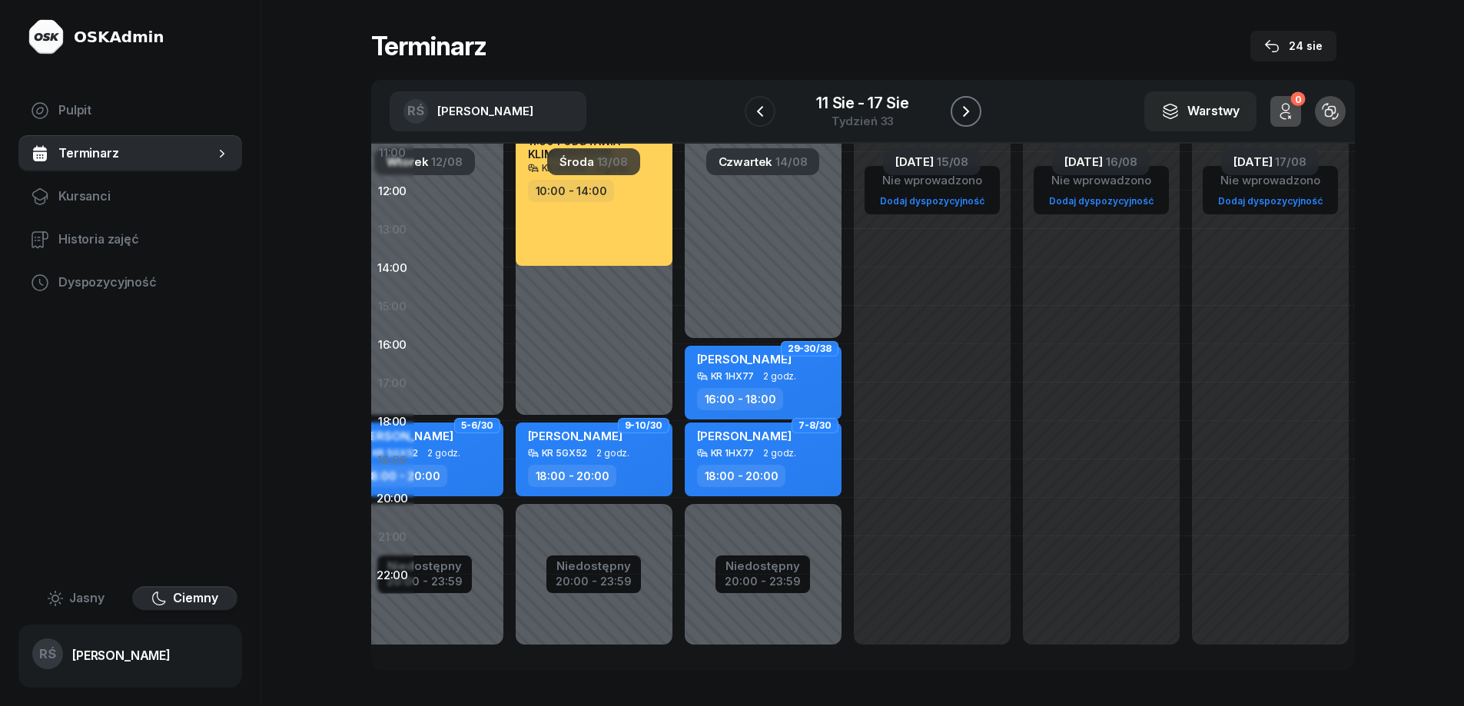
click at [965, 110] on icon "button" at bounding box center [966, 111] width 18 height 18
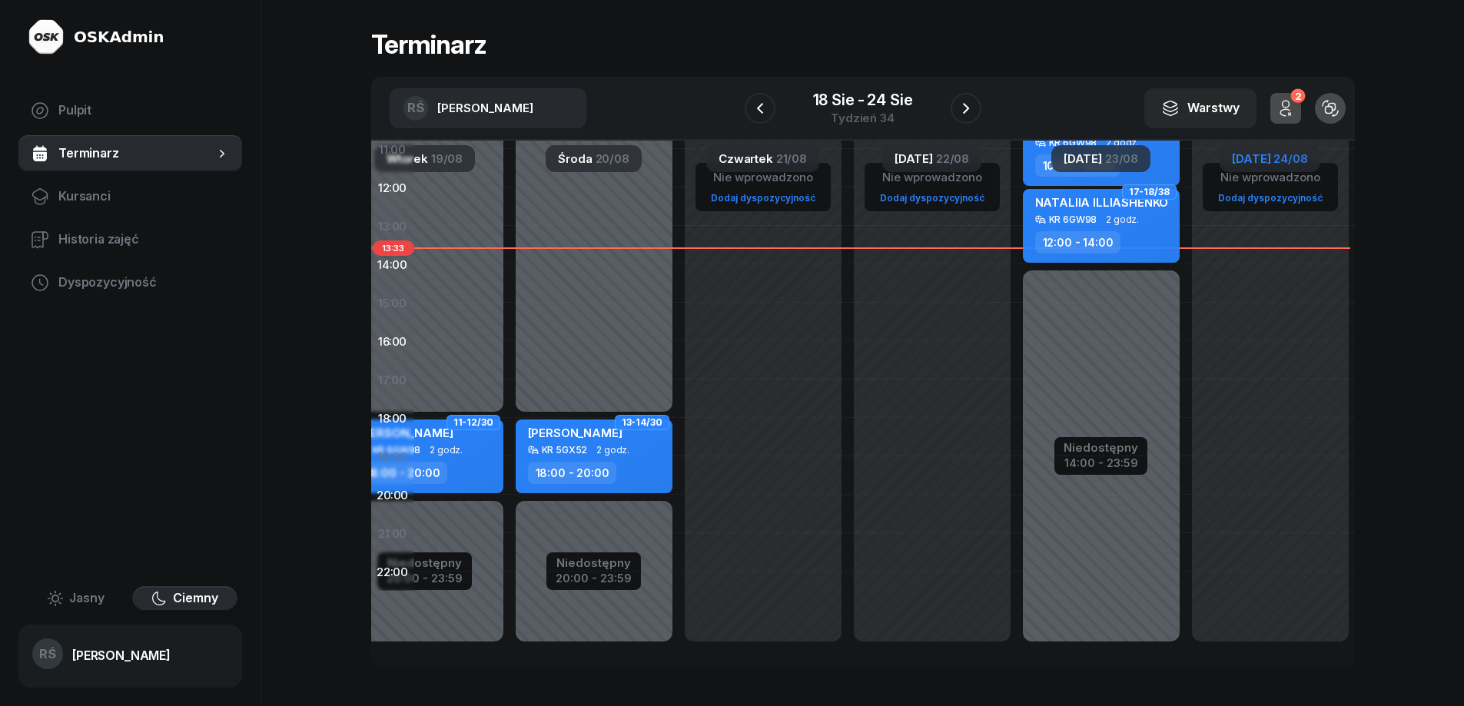
click at [1087, 214] on div "KR 6GW98" at bounding box center [1073, 219] width 48 height 10
click at [962, 108] on icon "button" at bounding box center [966, 108] width 18 height 18
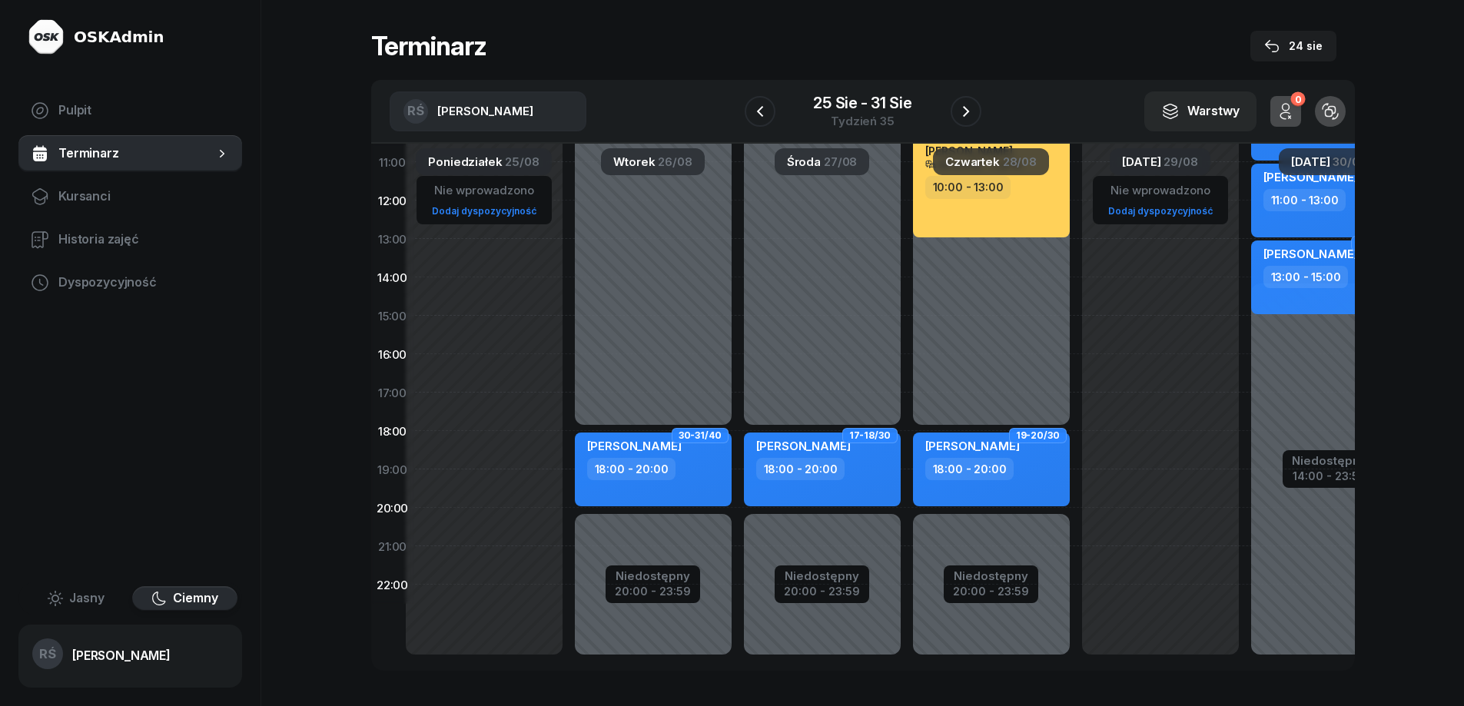
scroll to position [231, 5]
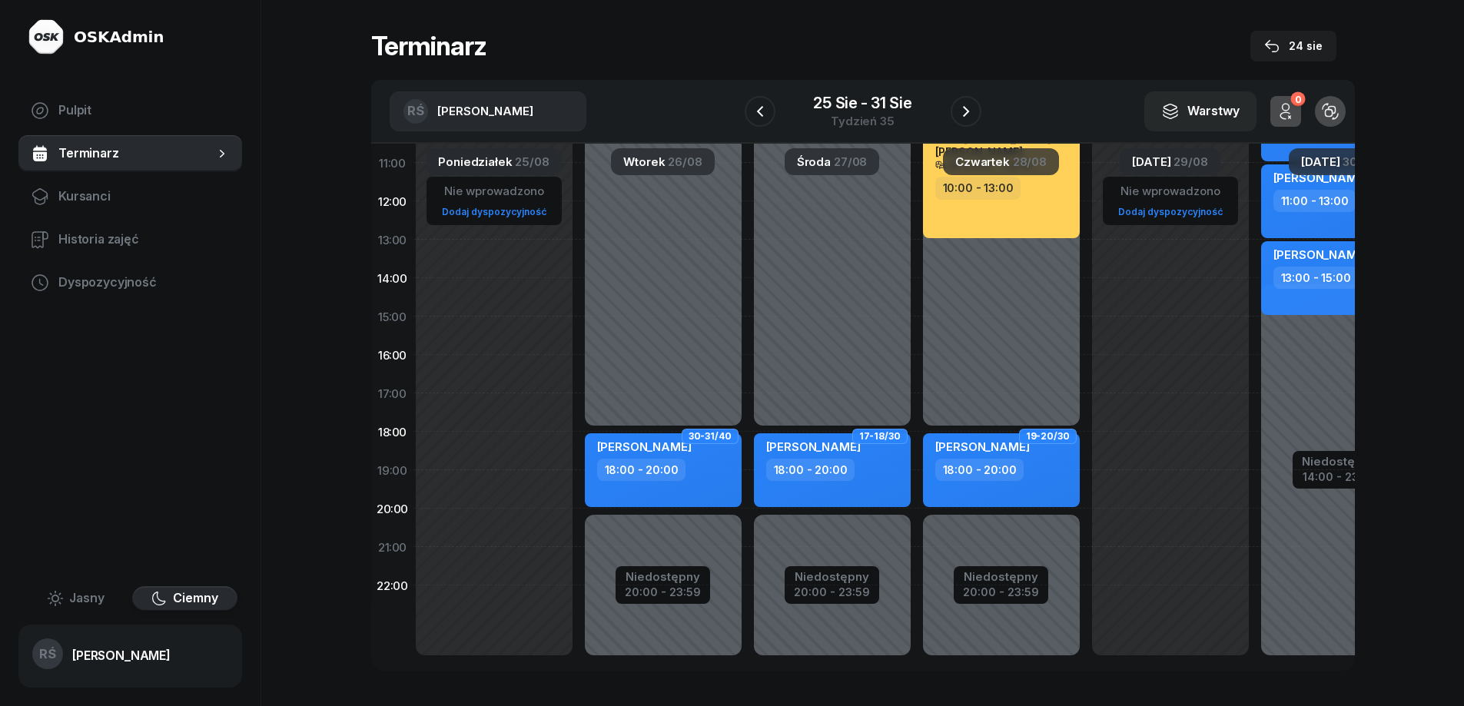
drag, startPoint x: 456, startPoint y: 291, endPoint x: 703, endPoint y: 313, distance: 248.5
click at [748, 313] on div "Niedostępny 00:00 - 18:00 Niedostępny 20:00 - 23:59 30-31/40 [PERSON_NAME] 18:0…" at bounding box center [832, 317] width 169 height 730
click at [869, 461] on div "18:00 - 20:00" at bounding box center [833, 470] width 135 height 22
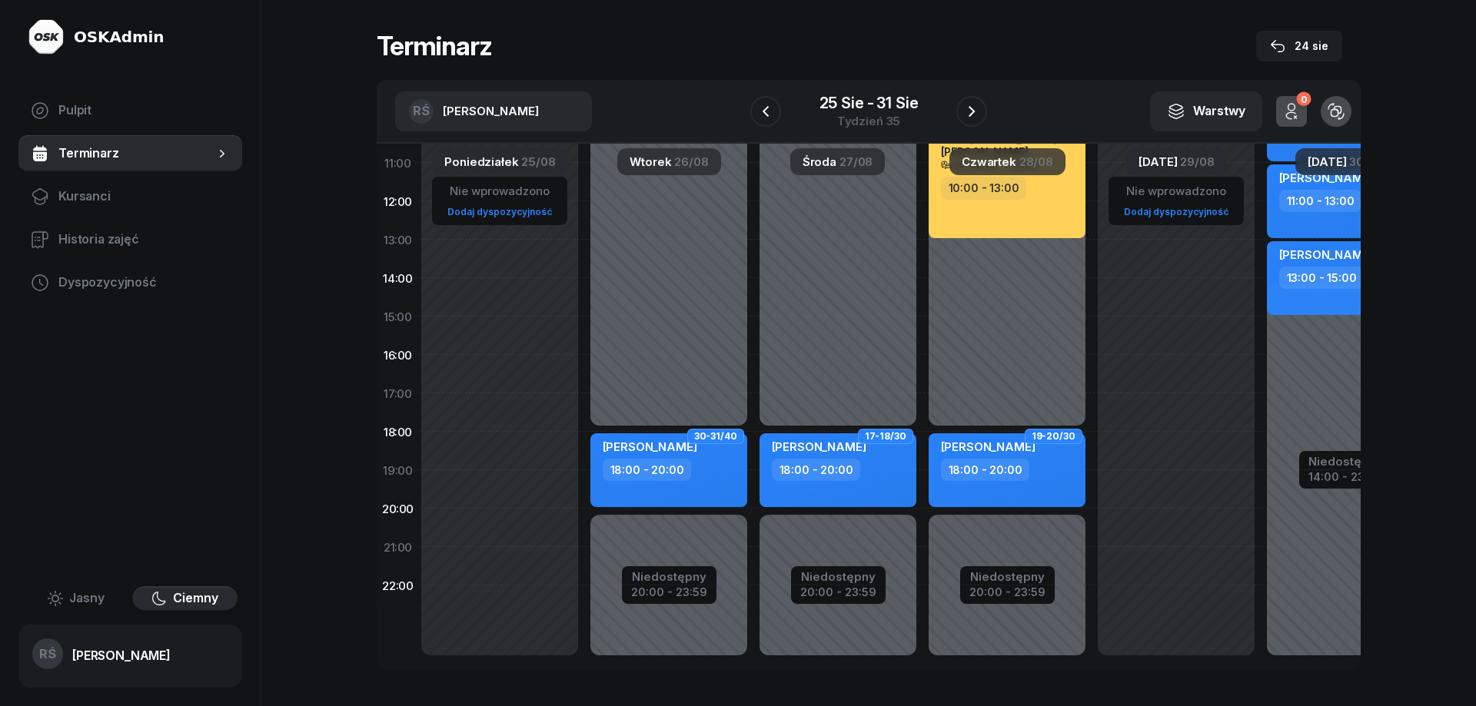
select select "18"
select select "20"
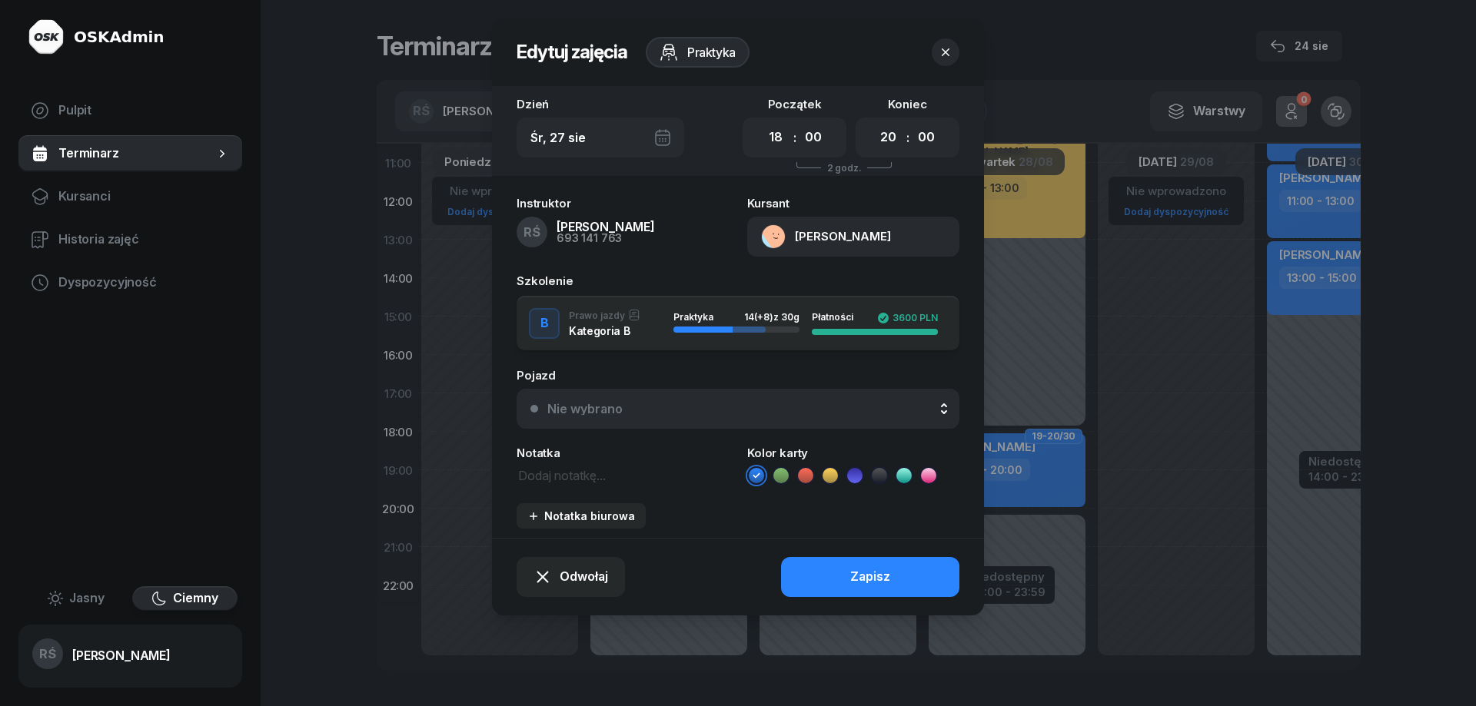
click at [830, 231] on button "[PERSON_NAME]" at bounding box center [853, 237] width 212 height 40
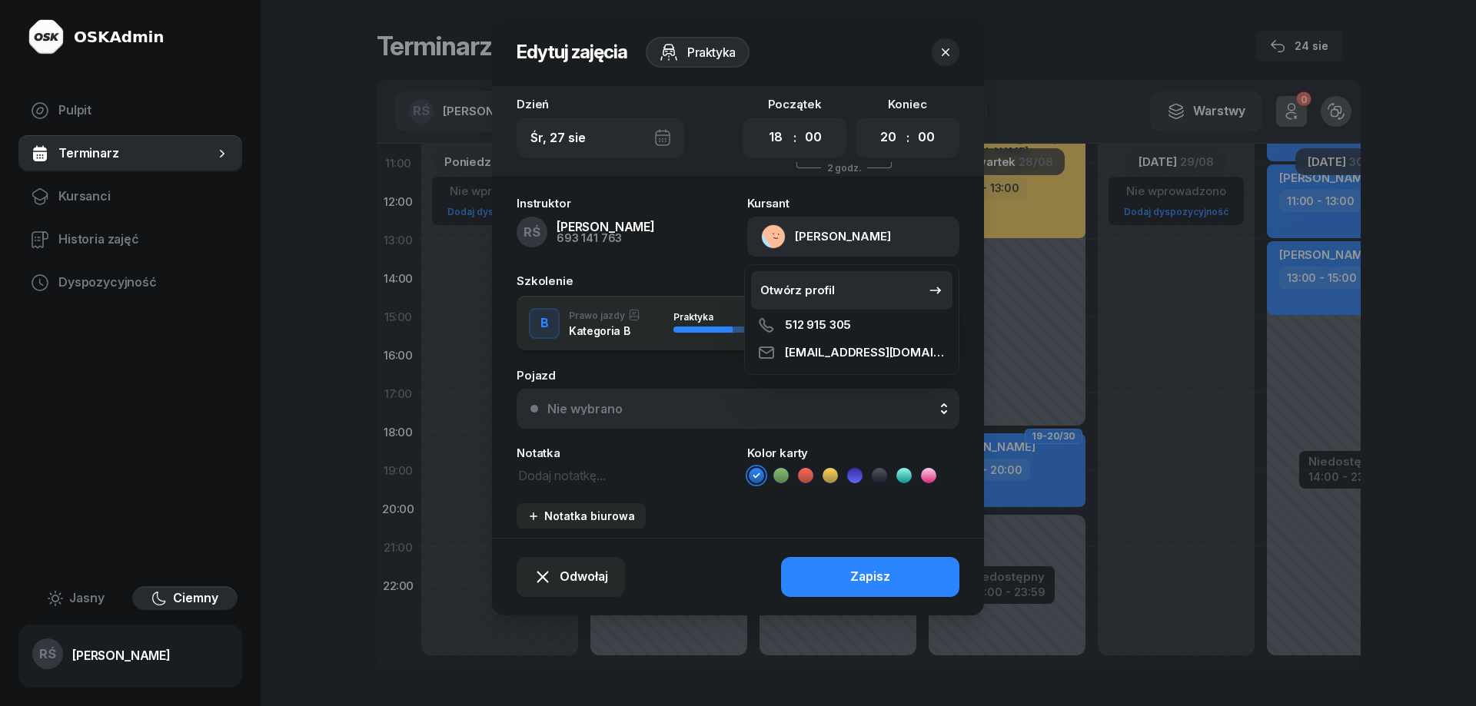
click at [804, 288] on div "Otwórz profil" at bounding box center [797, 291] width 75 height 20
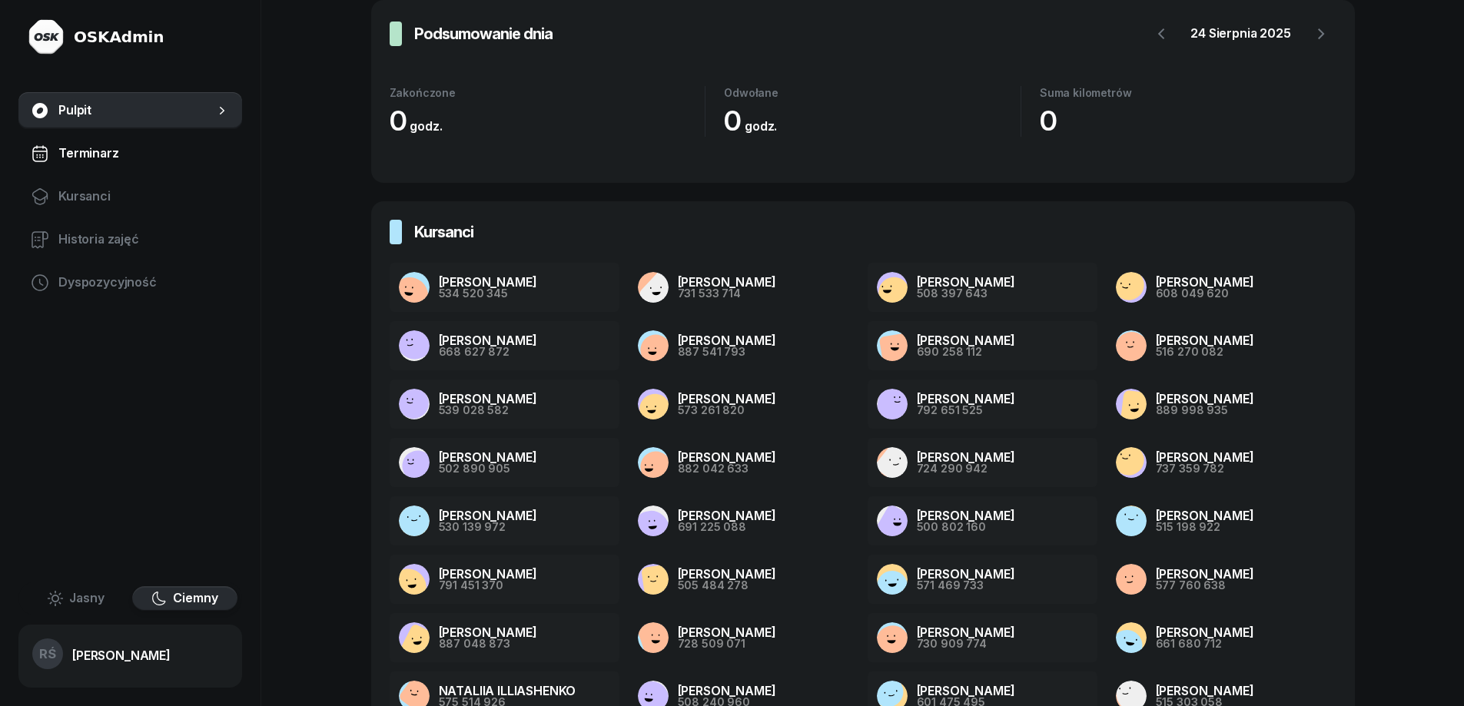
click at [97, 154] on span "Terminarz" at bounding box center [143, 154] width 171 height 20
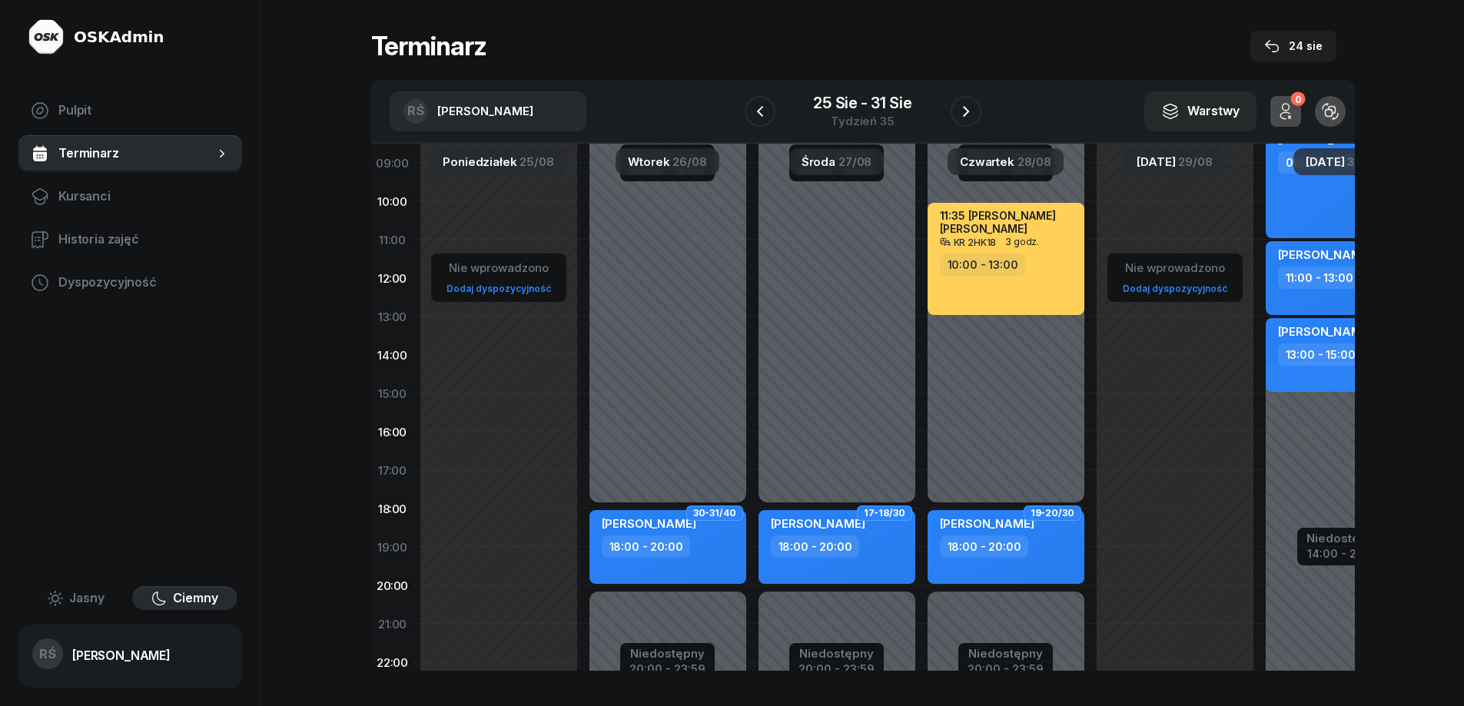
scroll to position [253, 0]
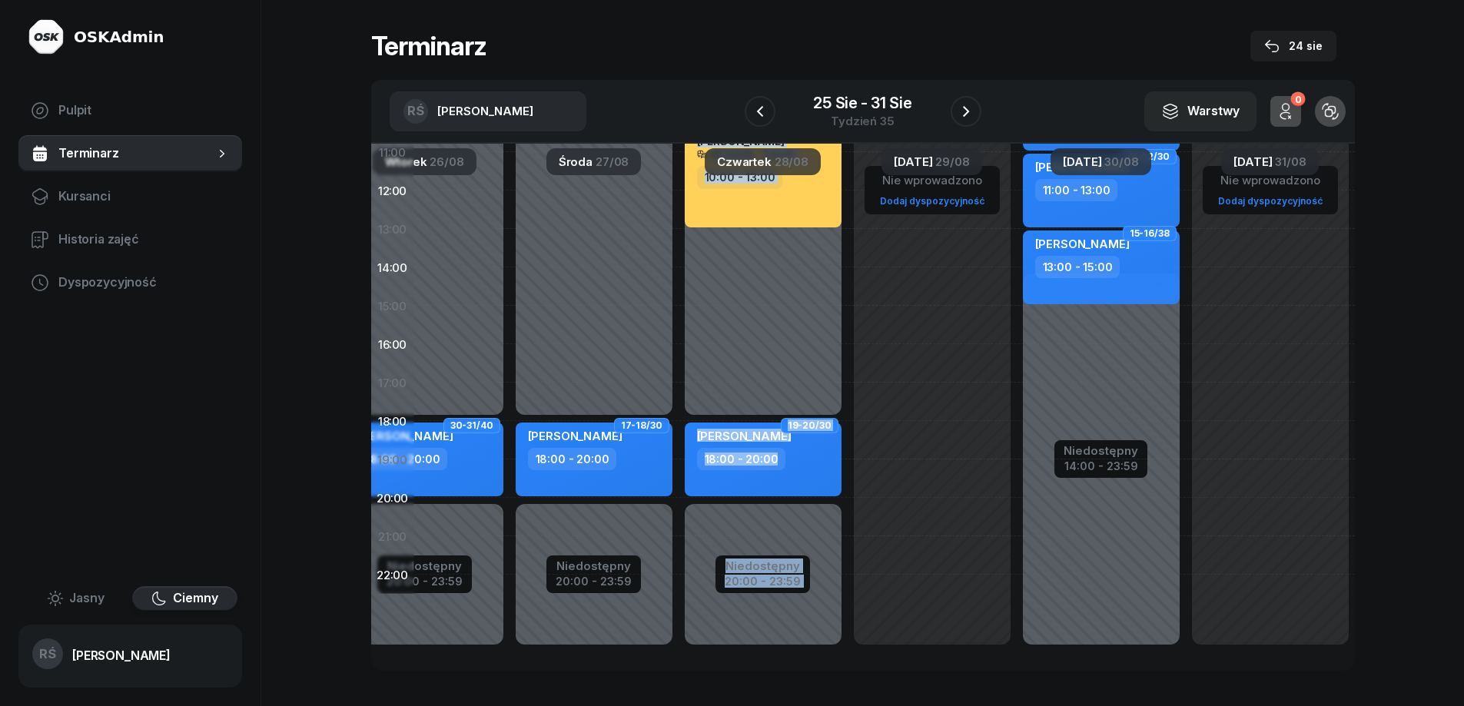
drag, startPoint x: 1208, startPoint y: 403, endPoint x: 779, endPoint y: 409, distance: 428.2
click at [779, 409] on div "Nie wprowadzono Dodaj dyspozycyjność Niedostępny 00:00 - 18:00 Niedostępny 20:0…" at bounding box center [763, 267] width 1184 height 730
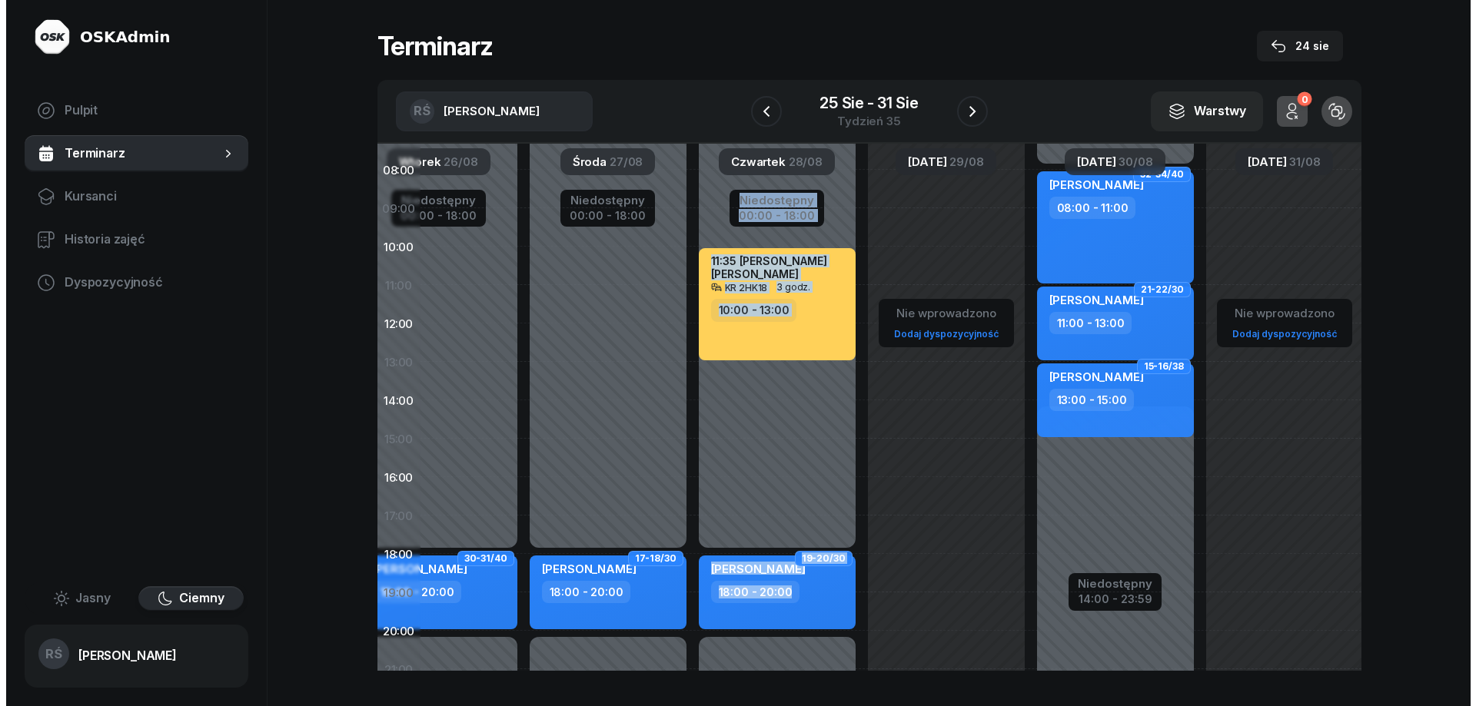
scroll to position [109, 235]
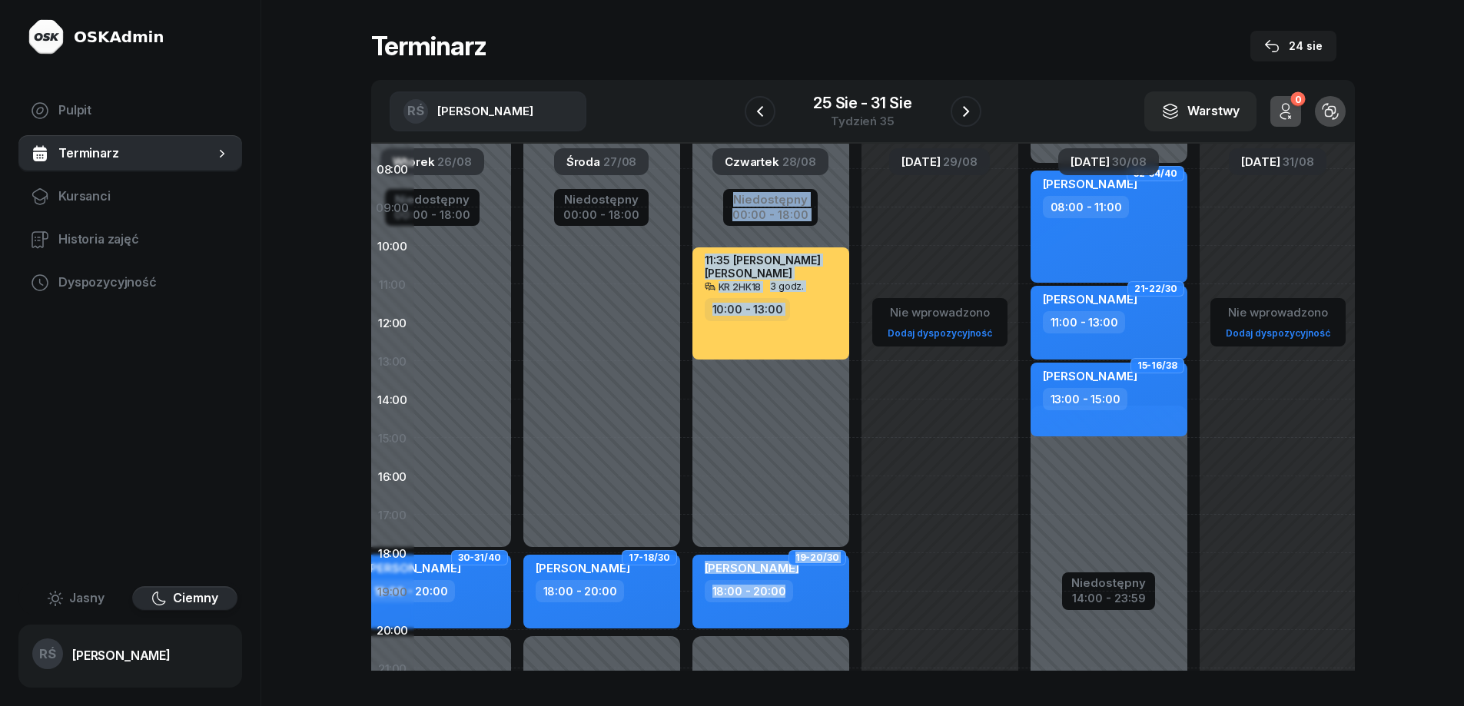
click at [1025, 447] on div "Nie wprowadzono Dodaj dyspozycyjność" at bounding box center [1109, 438] width 169 height 730
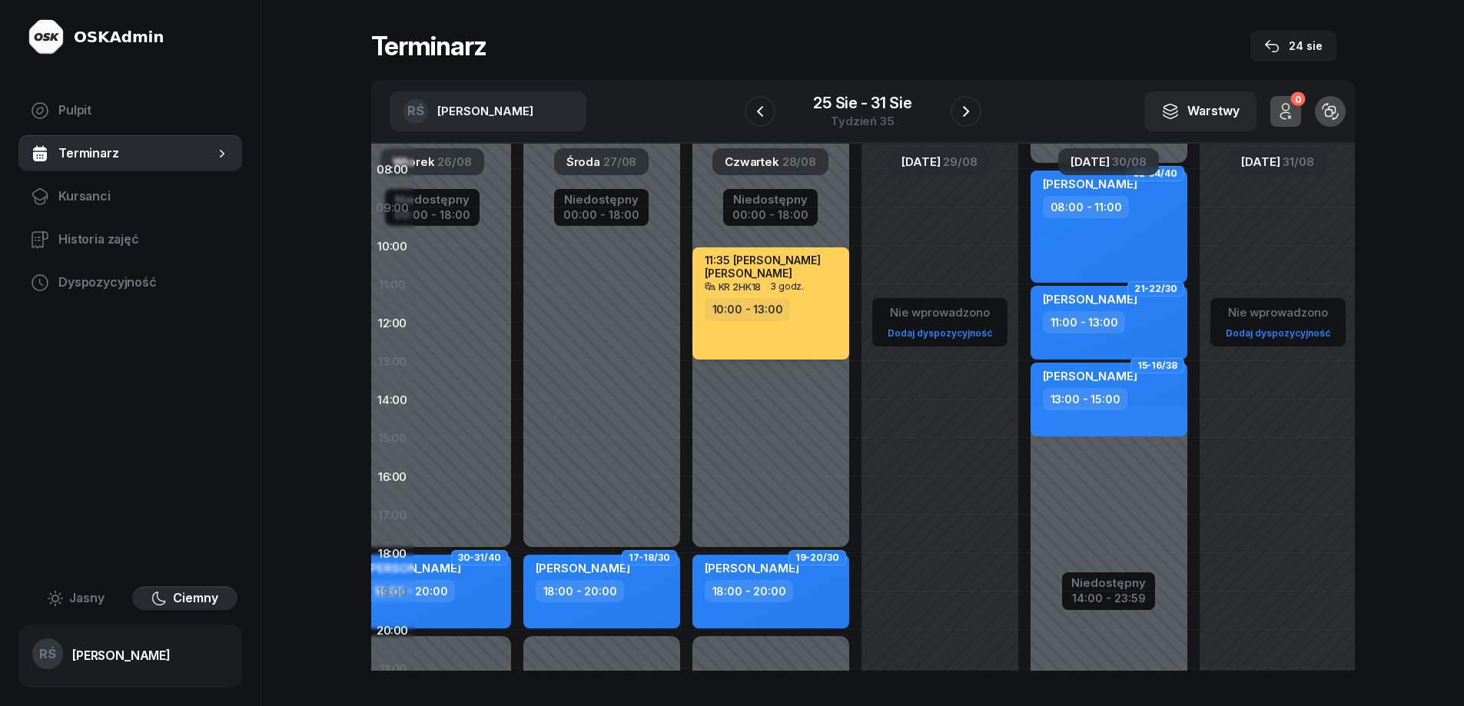
click at [753, 271] on div "11:35 [PERSON_NAME] [PERSON_NAME]" at bounding box center [772, 267] width 135 height 26
select select "10"
select select "13"
